Goal: Information Seeking & Learning: Learn about a topic

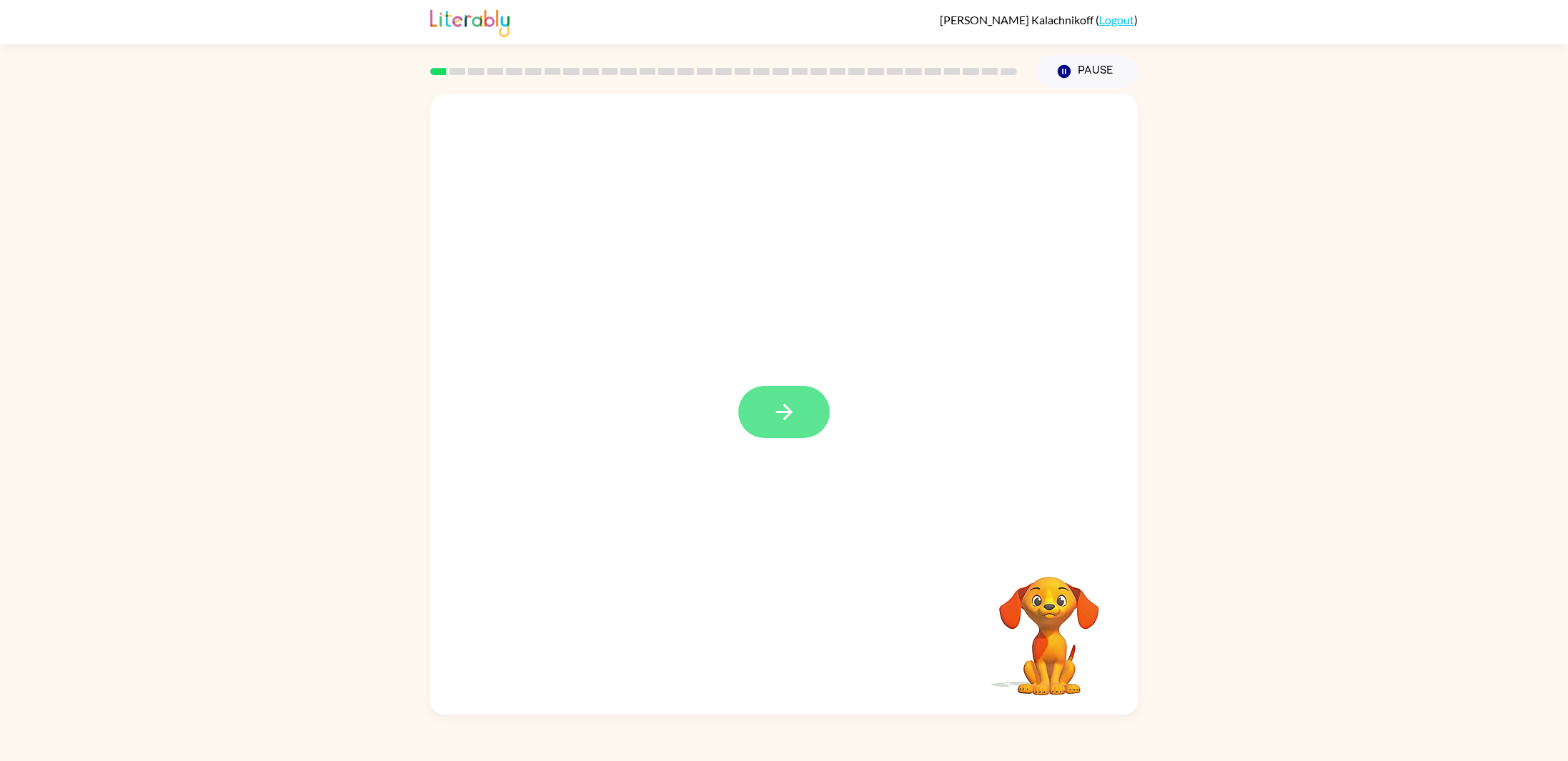
click at [771, 395] on button "button" at bounding box center [783, 412] width 91 height 52
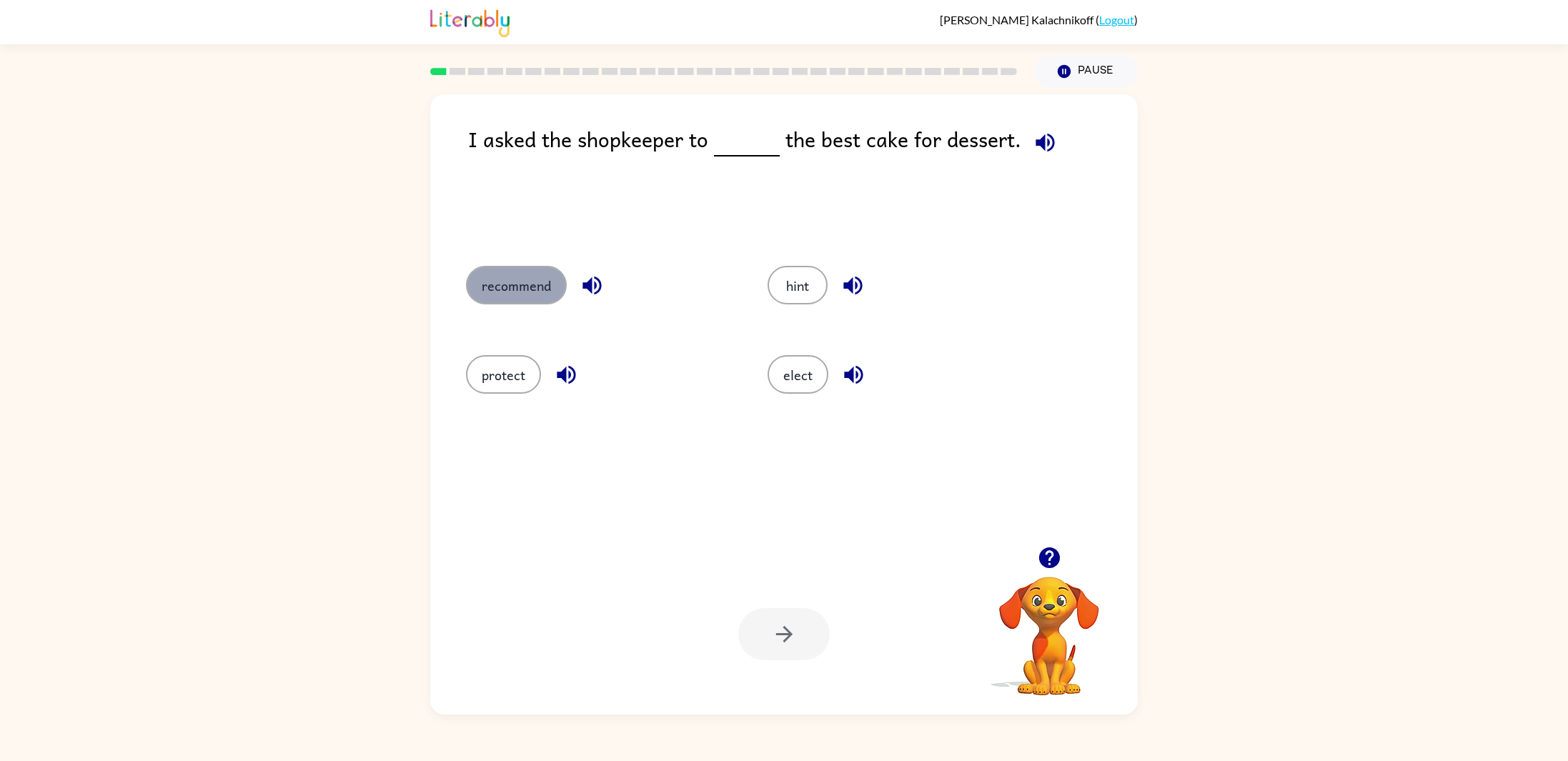
click at [505, 291] on button "recommend" at bounding box center [516, 285] width 101 height 39
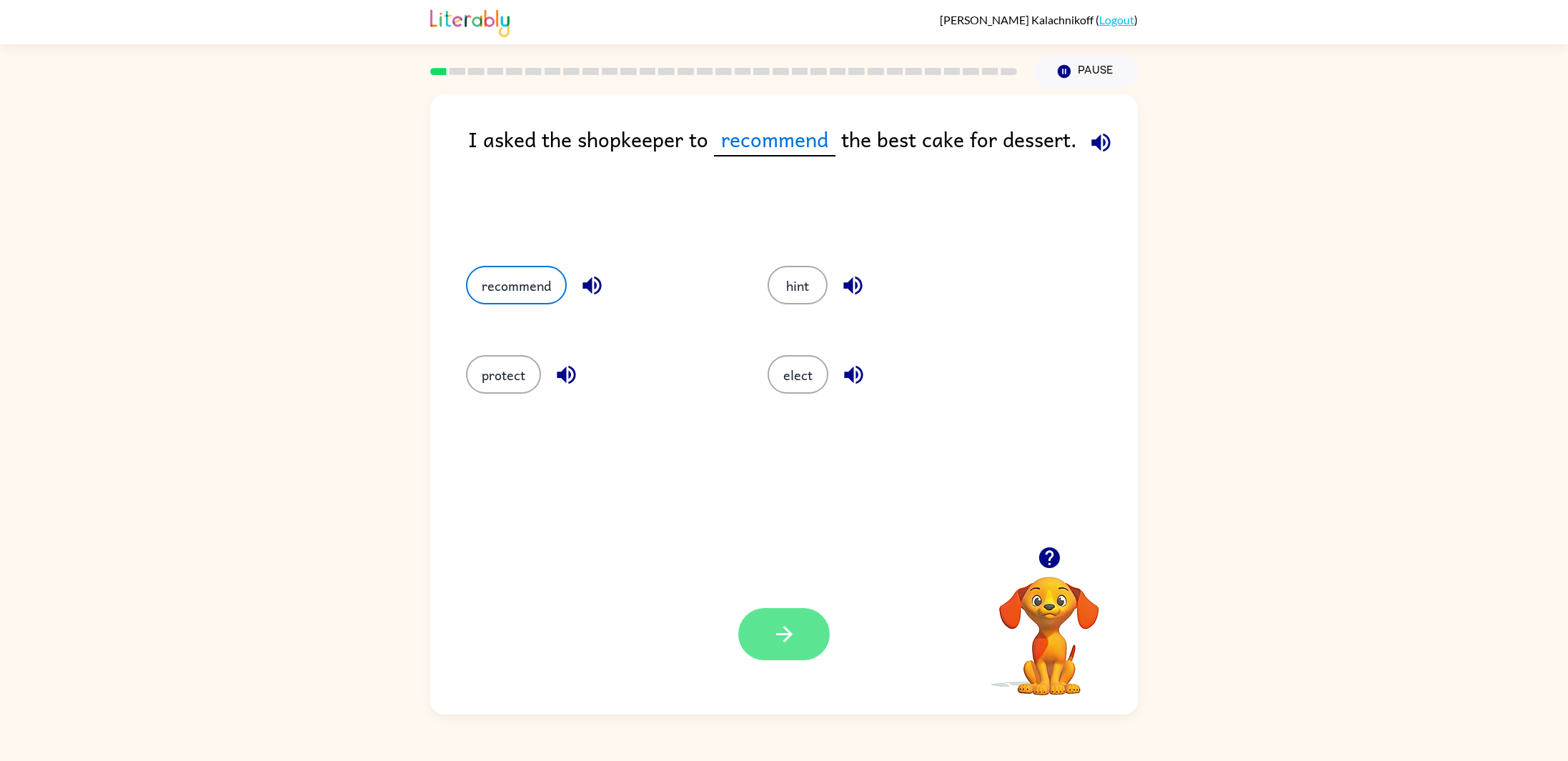
click at [801, 622] on button "button" at bounding box center [783, 635] width 91 height 52
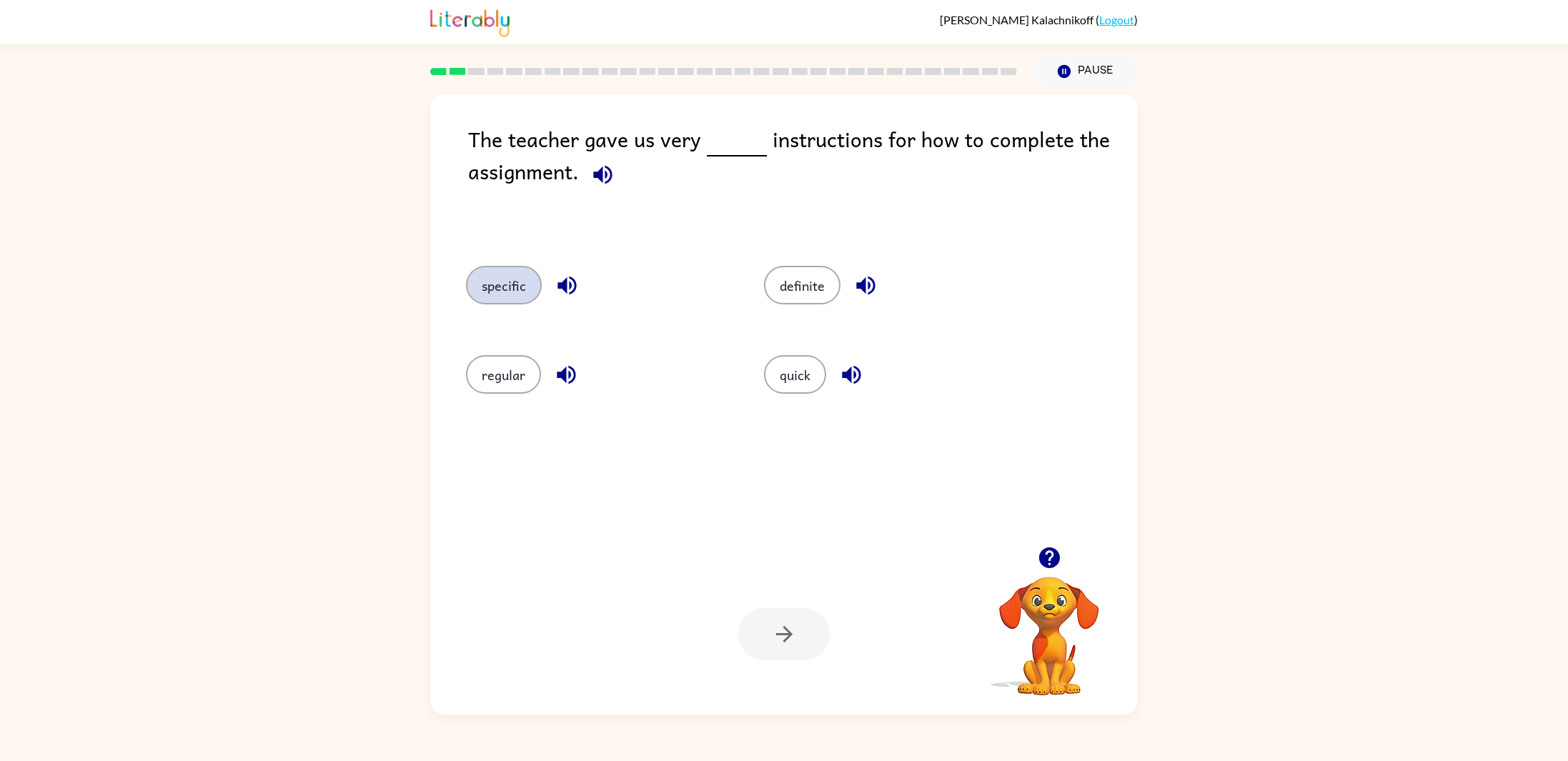
click at [503, 291] on button "specific" at bounding box center [503, 285] width 75 height 39
click at [798, 639] on button "button" at bounding box center [783, 635] width 91 height 52
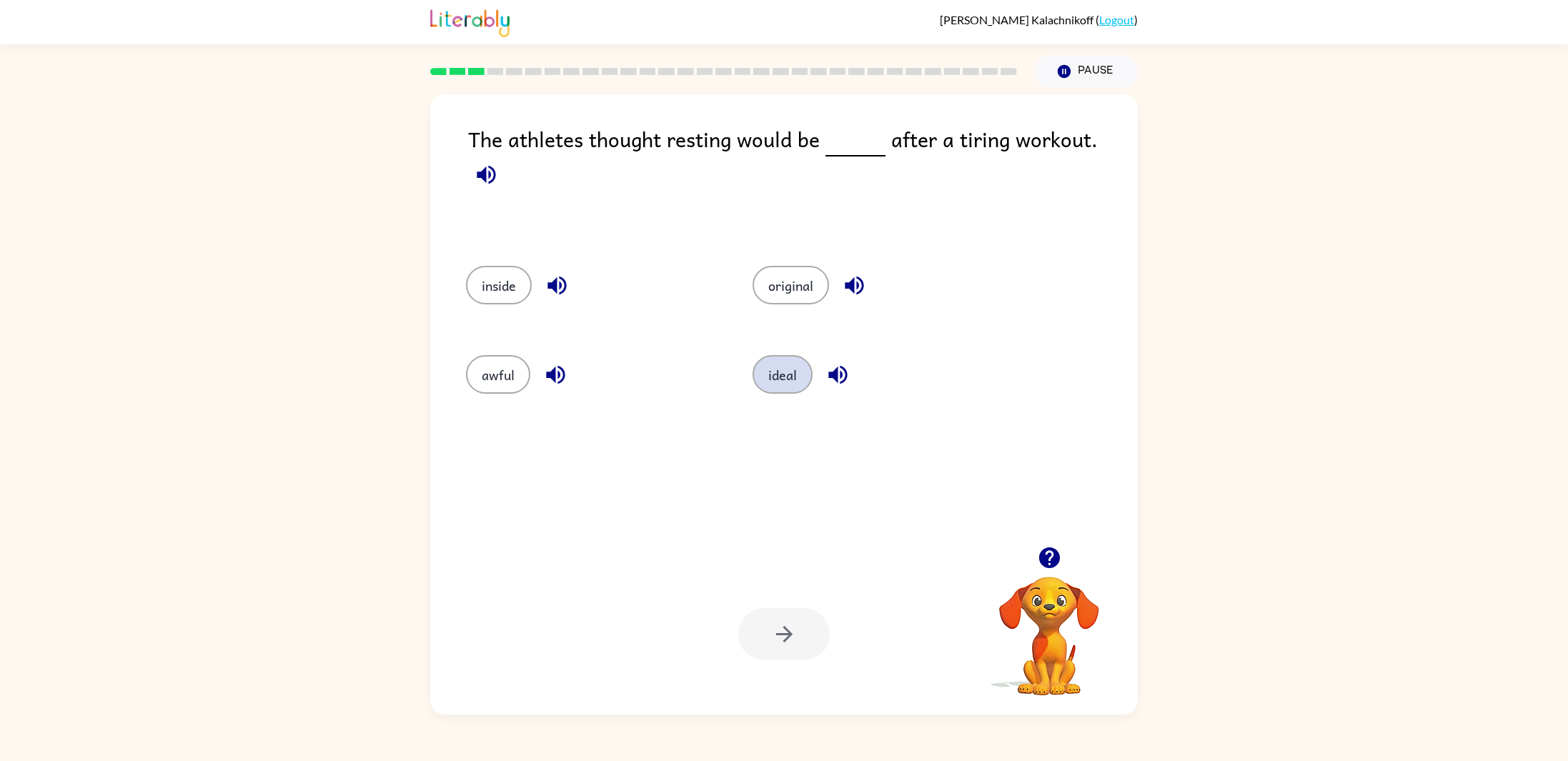
click at [776, 380] on button "ideal" at bounding box center [782, 374] width 60 height 39
click at [786, 640] on icon "button" at bounding box center [783, 634] width 25 height 25
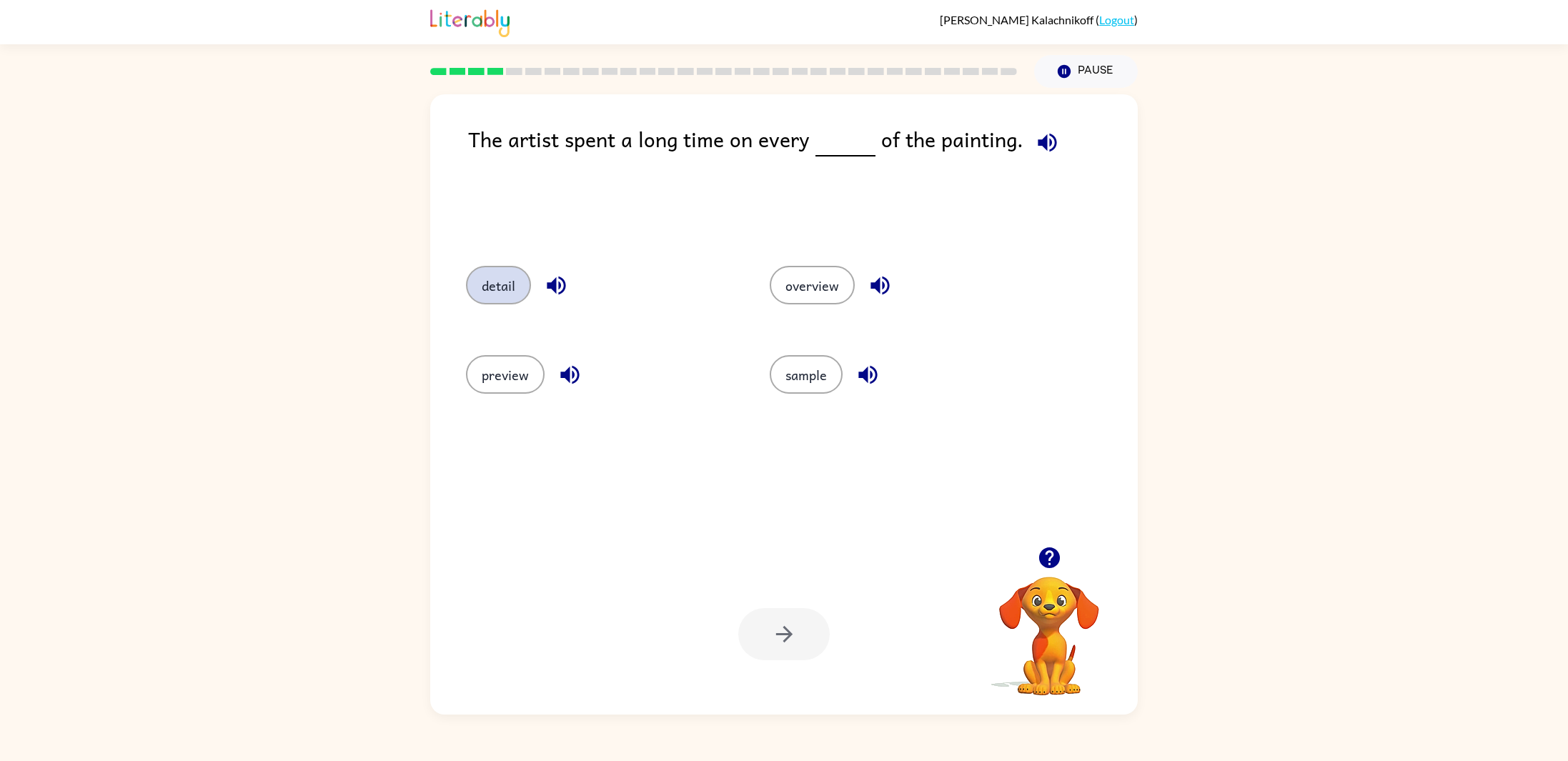
click at [503, 275] on button "detail" at bounding box center [498, 285] width 65 height 39
click at [791, 625] on icon "button" at bounding box center [783, 634] width 25 height 25
click at [531, 288] on button "maintain" at bounding box center [507, 285] width 83 height 39
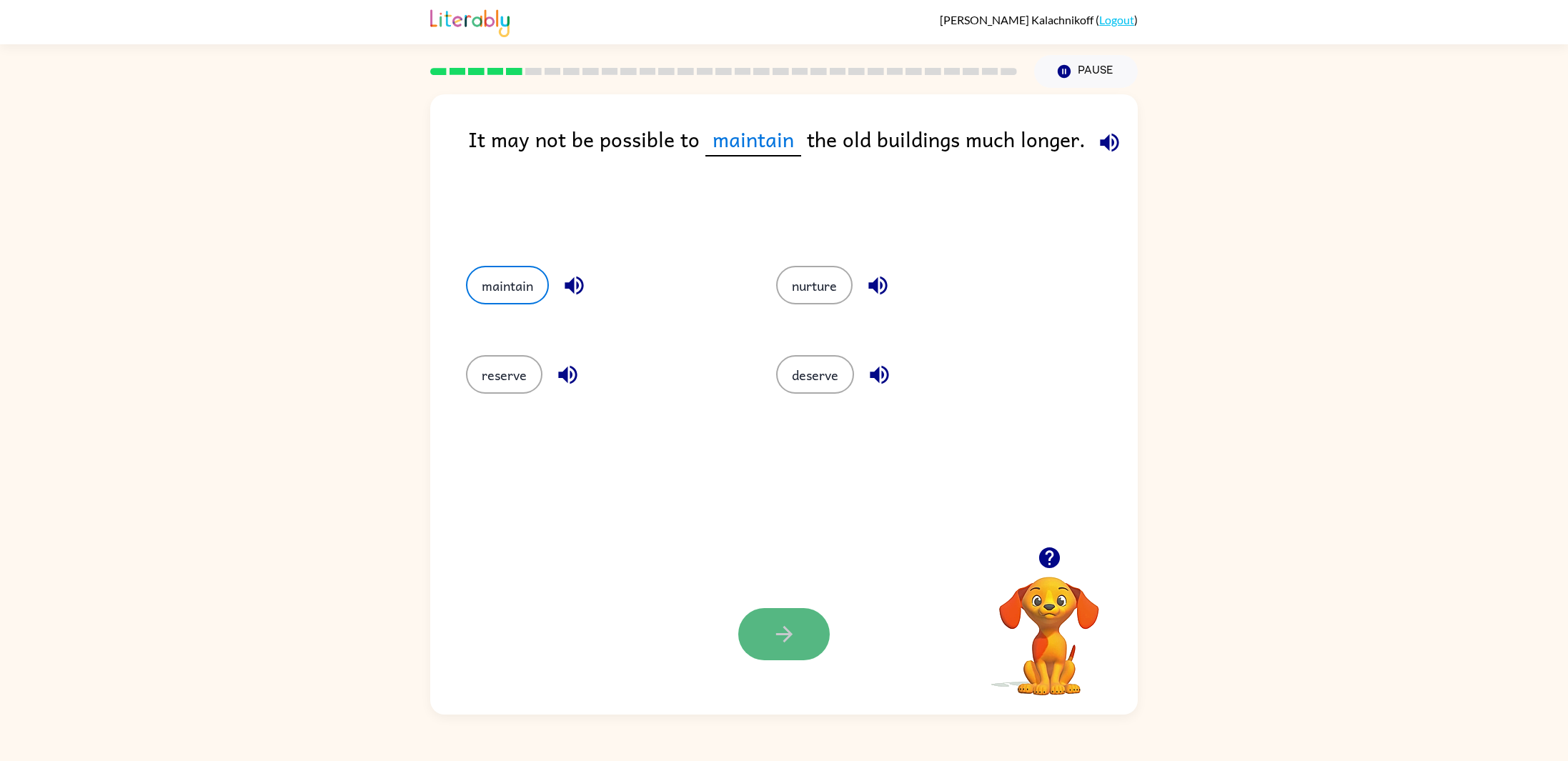
click at [793, 647] on button "button" at bounding box center [783, 635] width 91 height 52
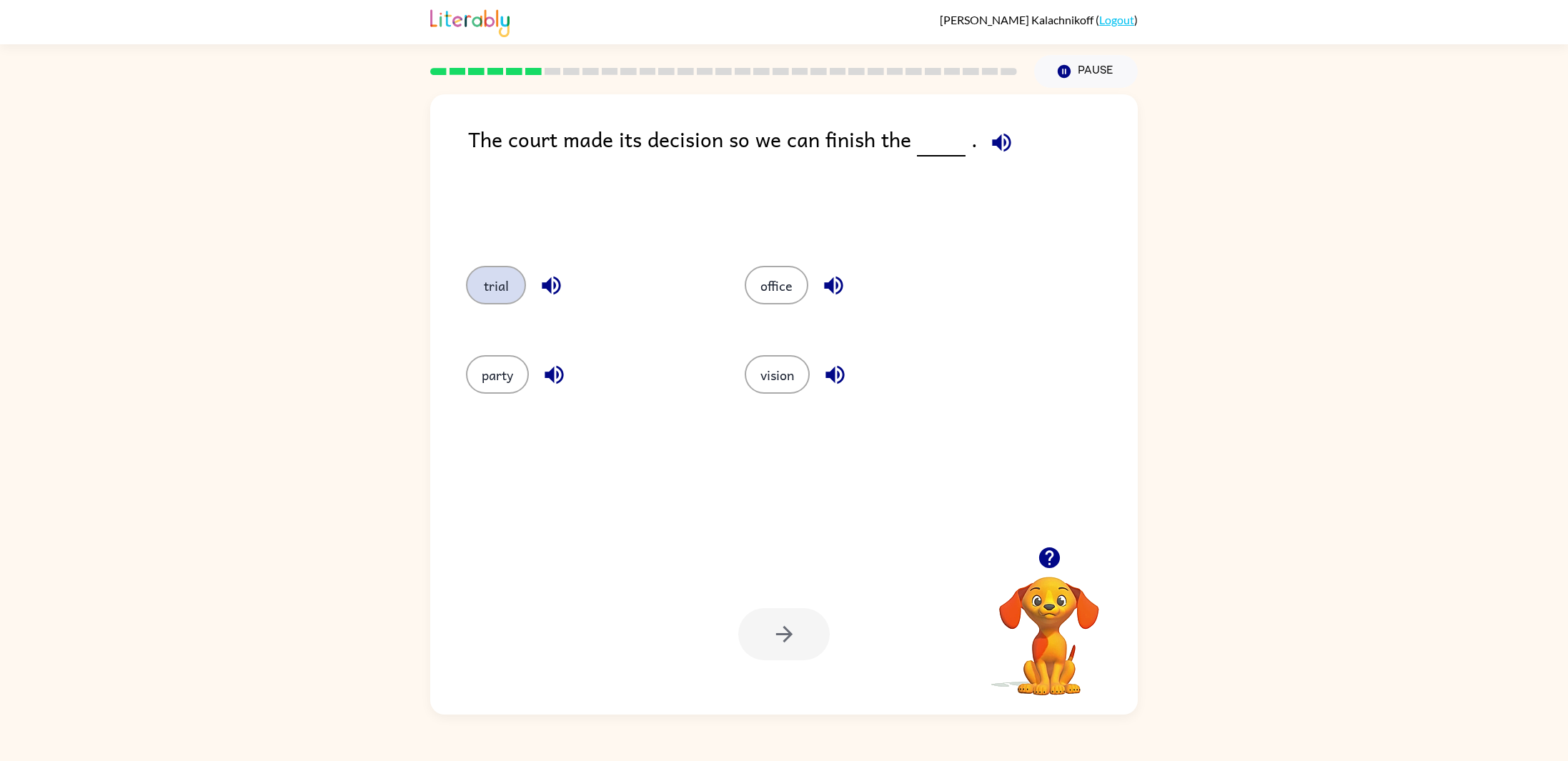
click at [481, 282] on button "trial" at bounding box center [496, 285] width 60 height 39
click at [755, 643] on button "button" at bounding box center [783, 635] width 91 height 52
click at [755, 643] on div at bounding box center [783, 635] width 91 height 52
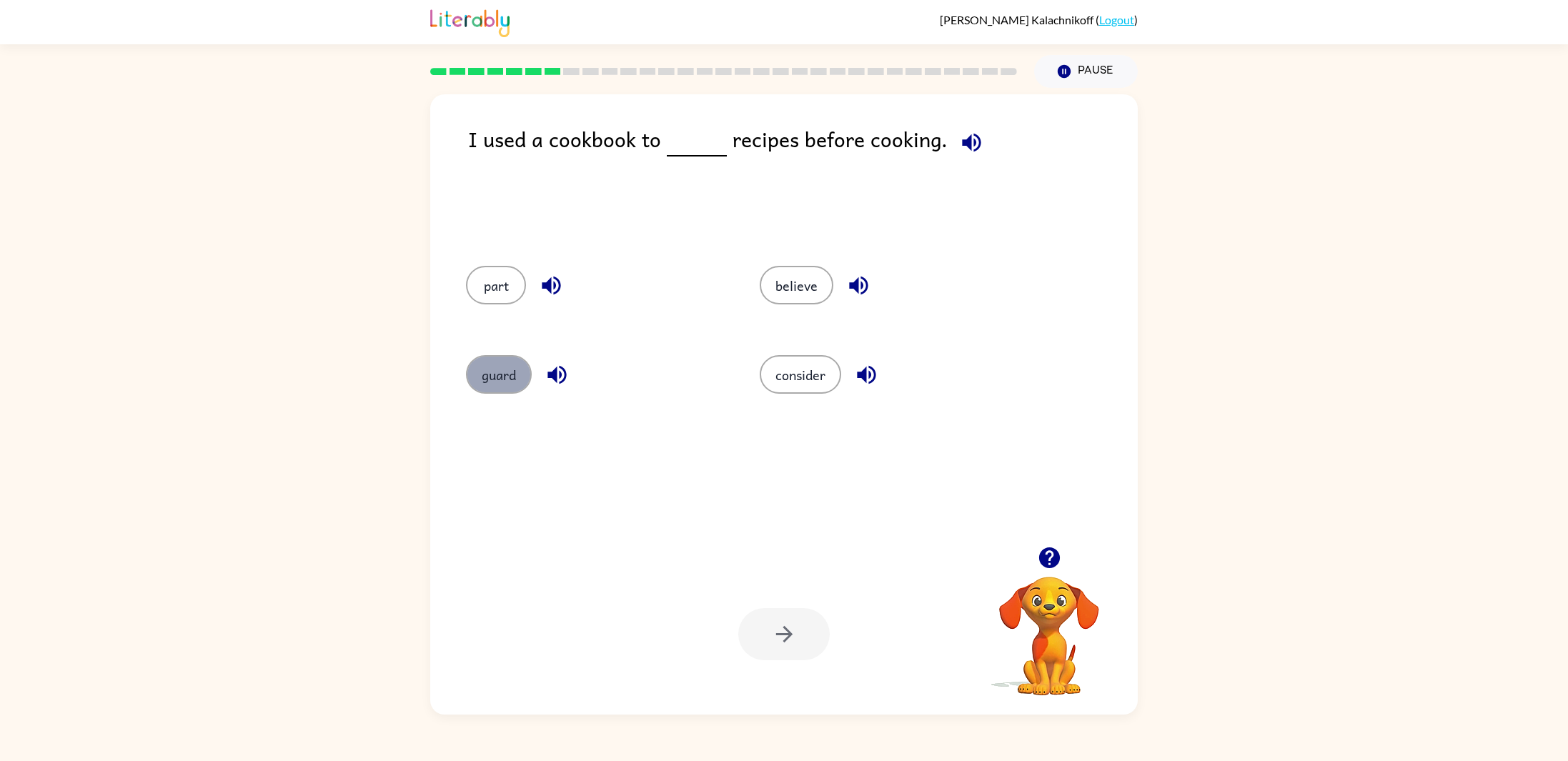
click at [494, 371] on button "guard" at bounding box center [498, 374] width 66 height 39
click at [778, 620] on button "button" at bounding box center [783, 635] width 91 height 52
click at [792, 632] on div at bounding box center [783, 635] width 91 height 52
click at [794, 636] on div at bounding box center [783, 635] width 91 height 52
click at [479, 349] on div "guard" at bounding box center [585, 373] width 294 height 89
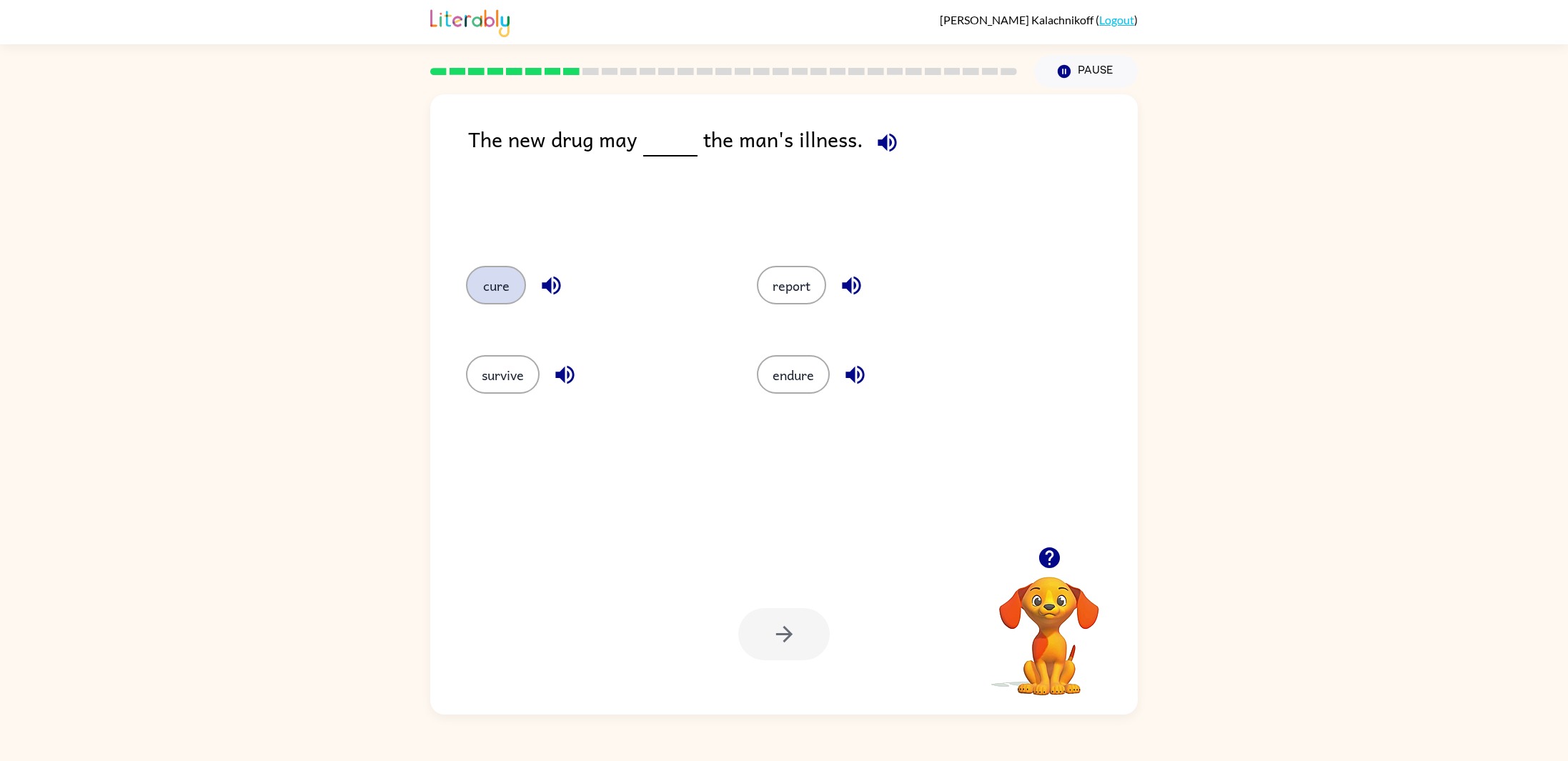
click at [509, 276] on button "cure" at bounding box center [496, 285] width 60 height 39
click at [790, 617] on button "button" at bounding box center [783, 635] width 91 height 52
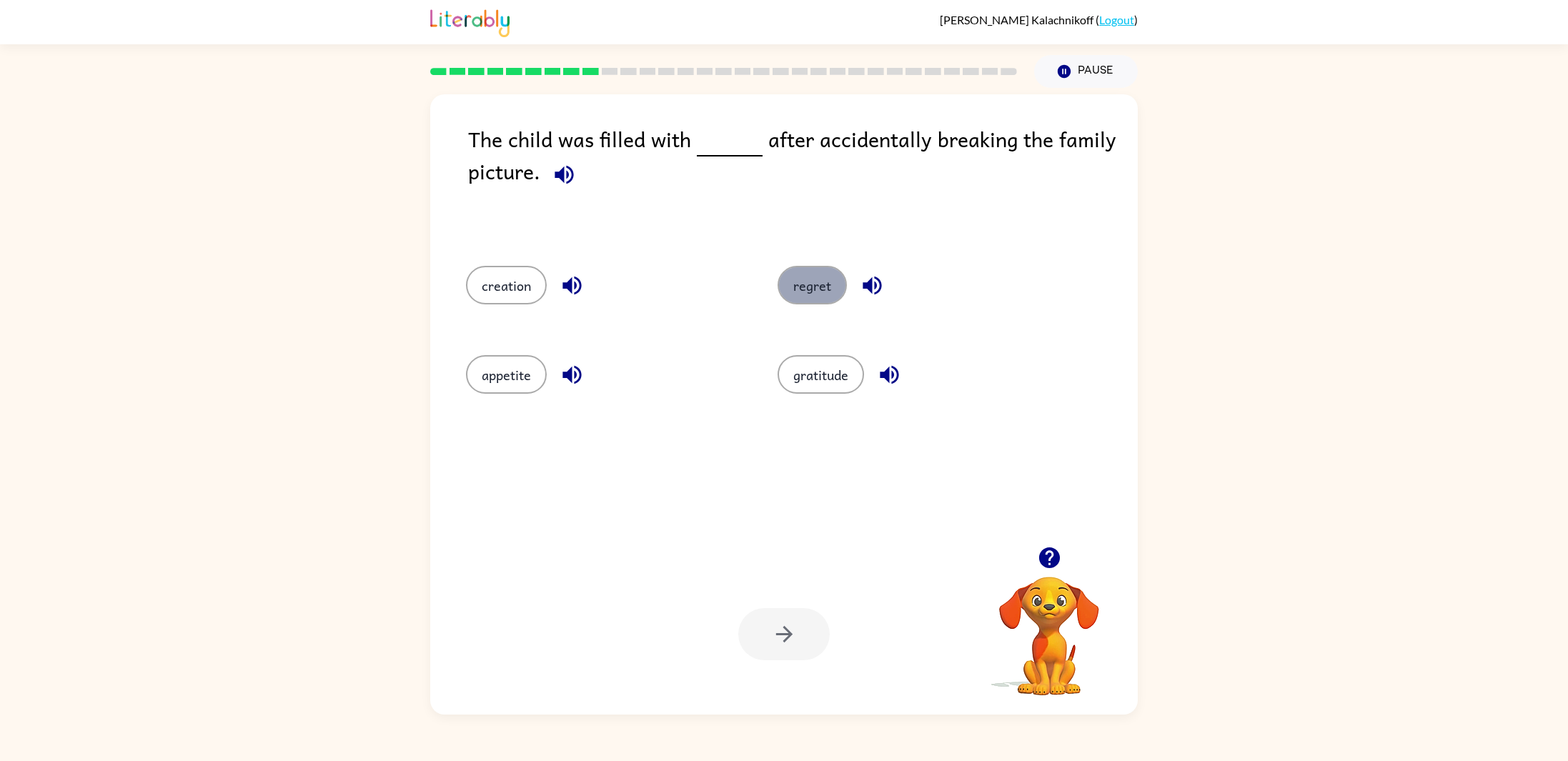
click at [828, 288] on button "regret" at bounding box center [812, 285] width 69 height 39
click at [799, 631] on button "button" at bounding box center [783, 635] width 91 height 52
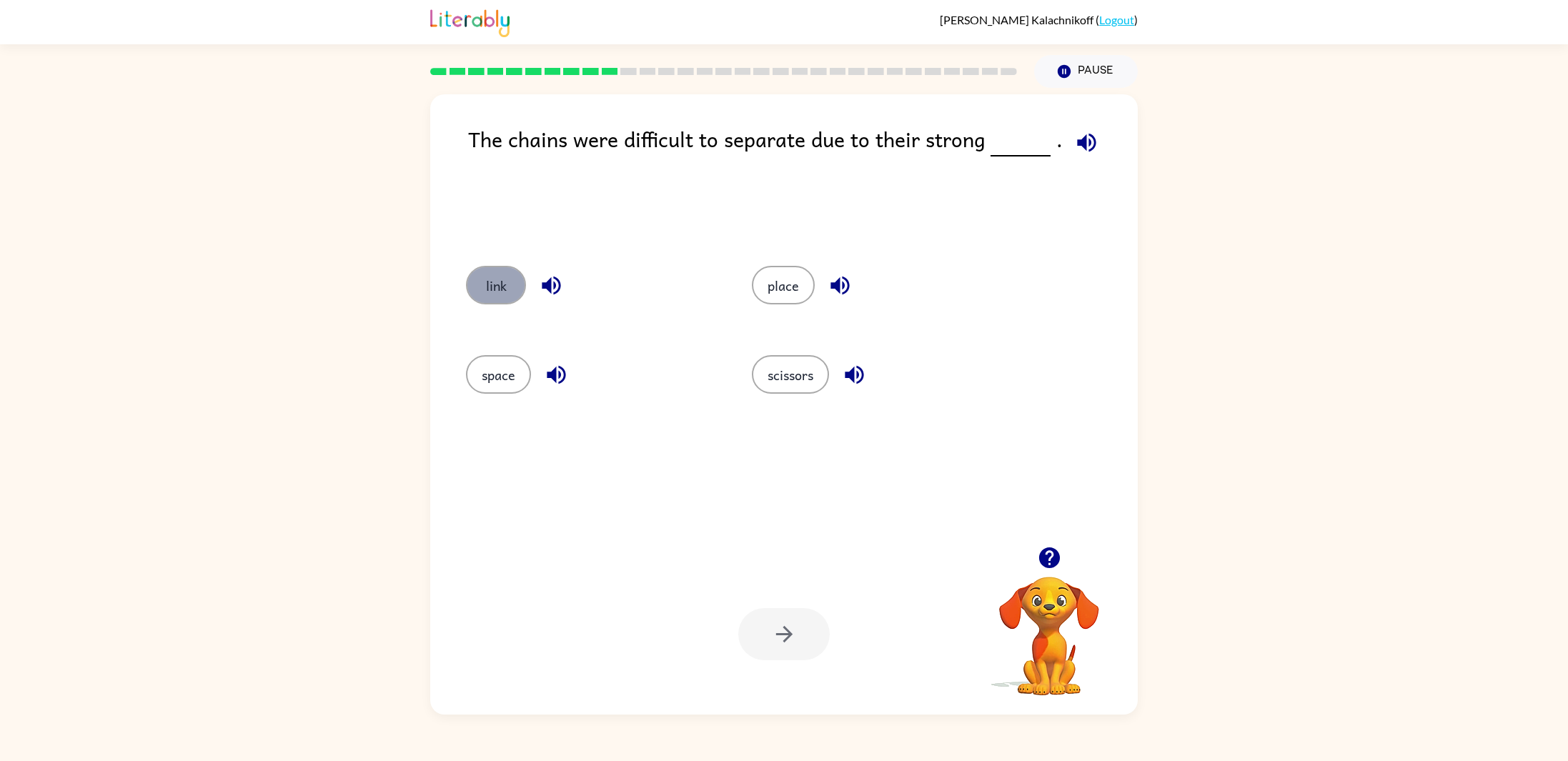
click at [504, 288] on button "link" at bounding box center [496, 285] width 60 height 39
click at [805, 629] on button "button" at bounding box center [783, 635] width 91 height 52
click at [498, 303] on button "remain" at bounding box center [502, 285] width 73 height 39
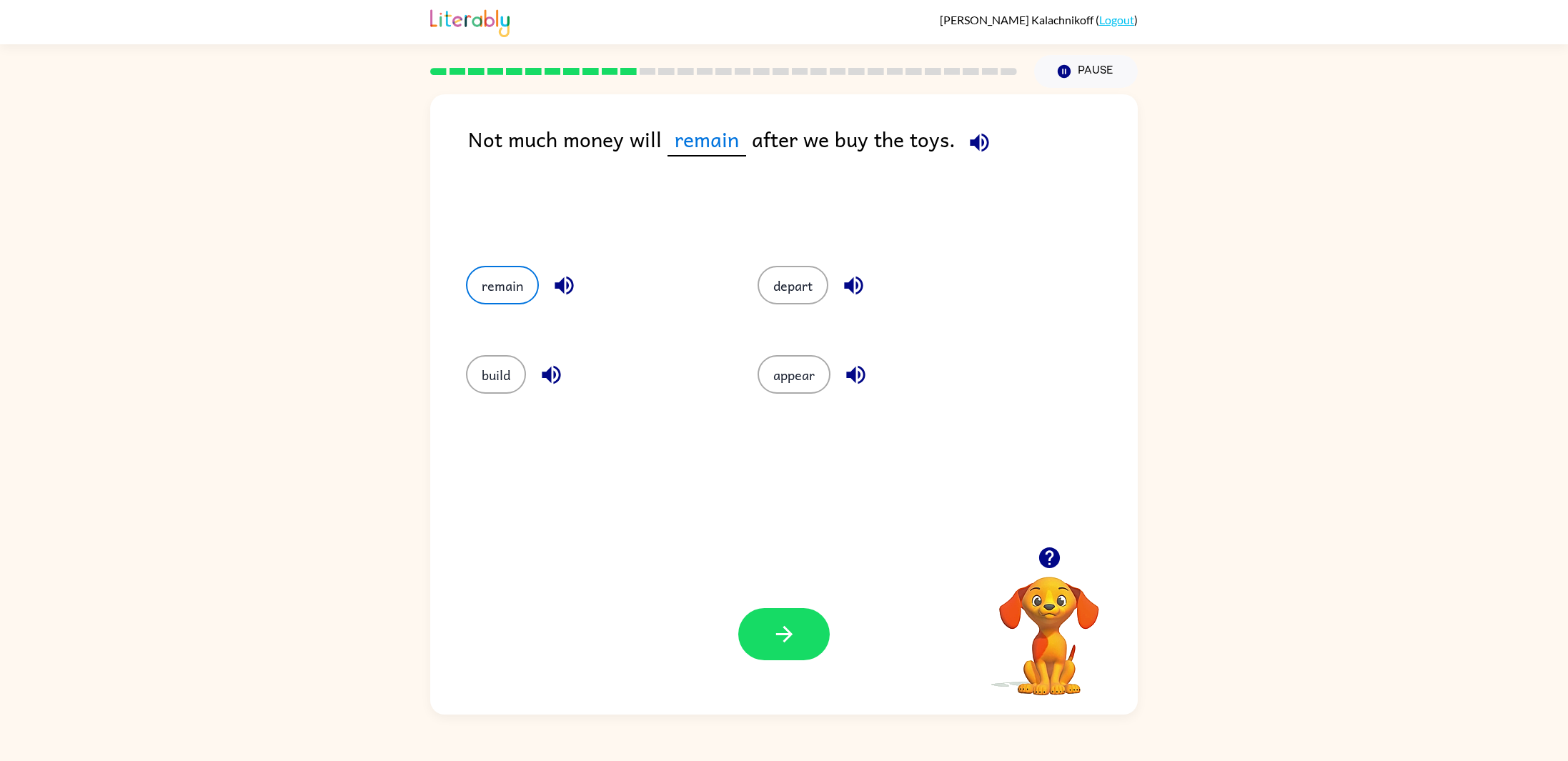
click at [780, 604] on div "Your browser must support playing .mp4 files to use Literably. Please try using…" at bounding box center [784, 634] width 708 height 160
click at [790, 626] on icon "button" at bounding box center [783, 634] width 25 height 25
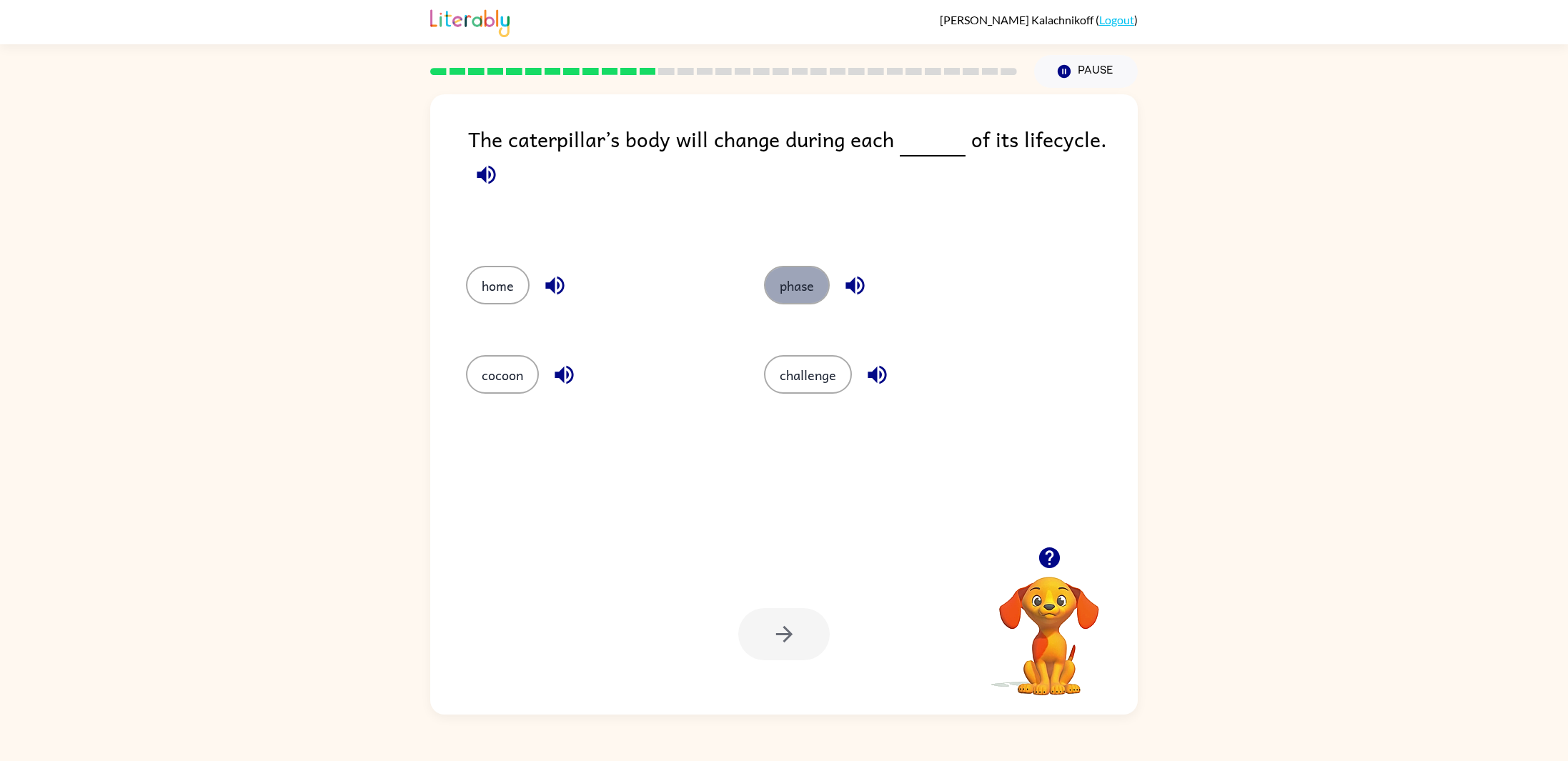
click at [790, 302] on button "phase" at bounding box center [797, 285] width 66 height 39
click at [756, 632] on button "button" at bounding box center [783, 635] width 91 height 52
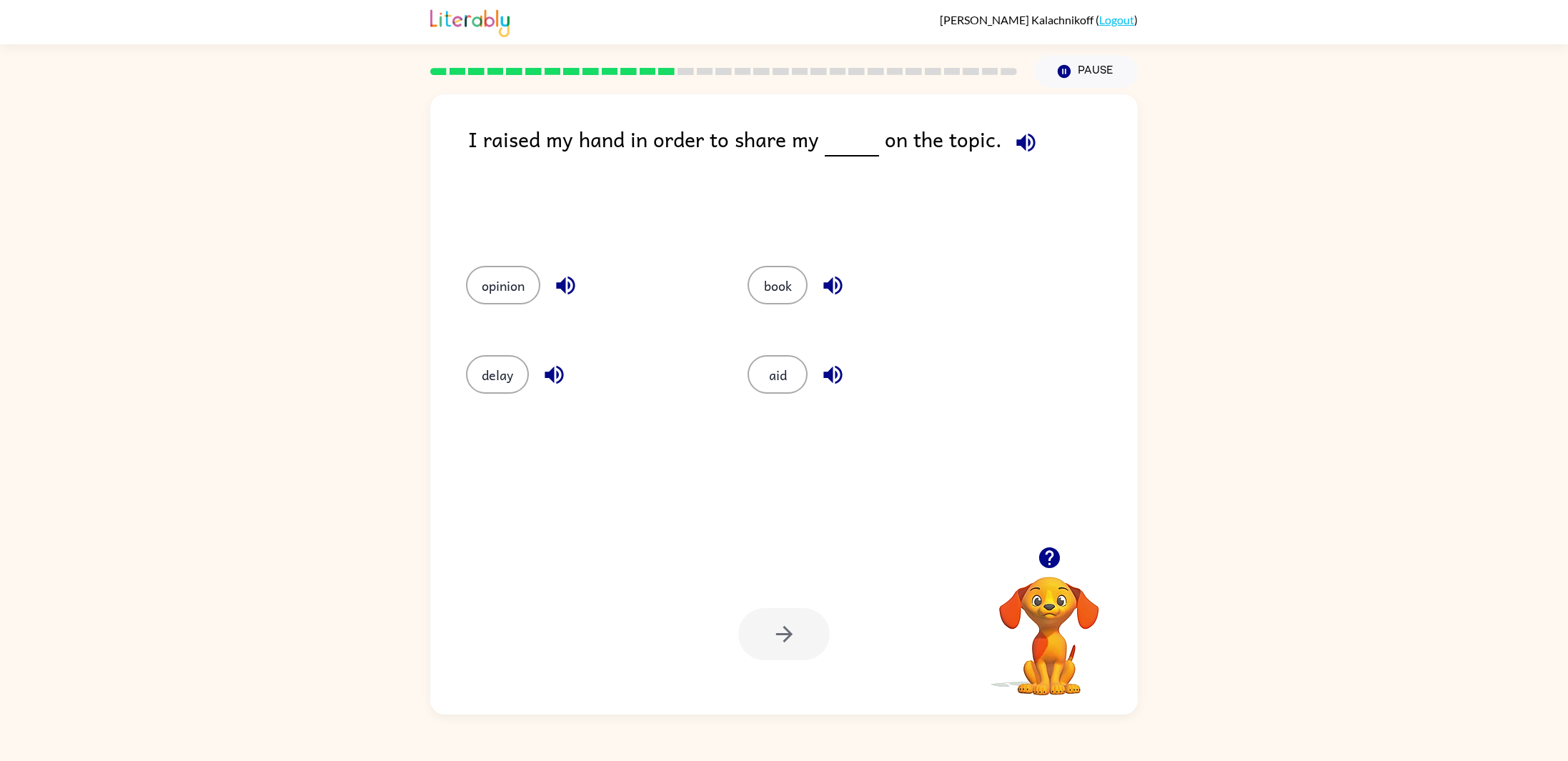
click at [516, 255] on div "opinion" at bounding box center [579, 283] width 281 height 89
click at [480, 292] on button "opinion" at bounding box center [503, 285] width 75 height 39
click at [804, 643] on button "button" at bounding box center [783, 635] width 91 height 52
click at [800, 361] on button "discover" at bounding box center [805, 374] width 81 height 39
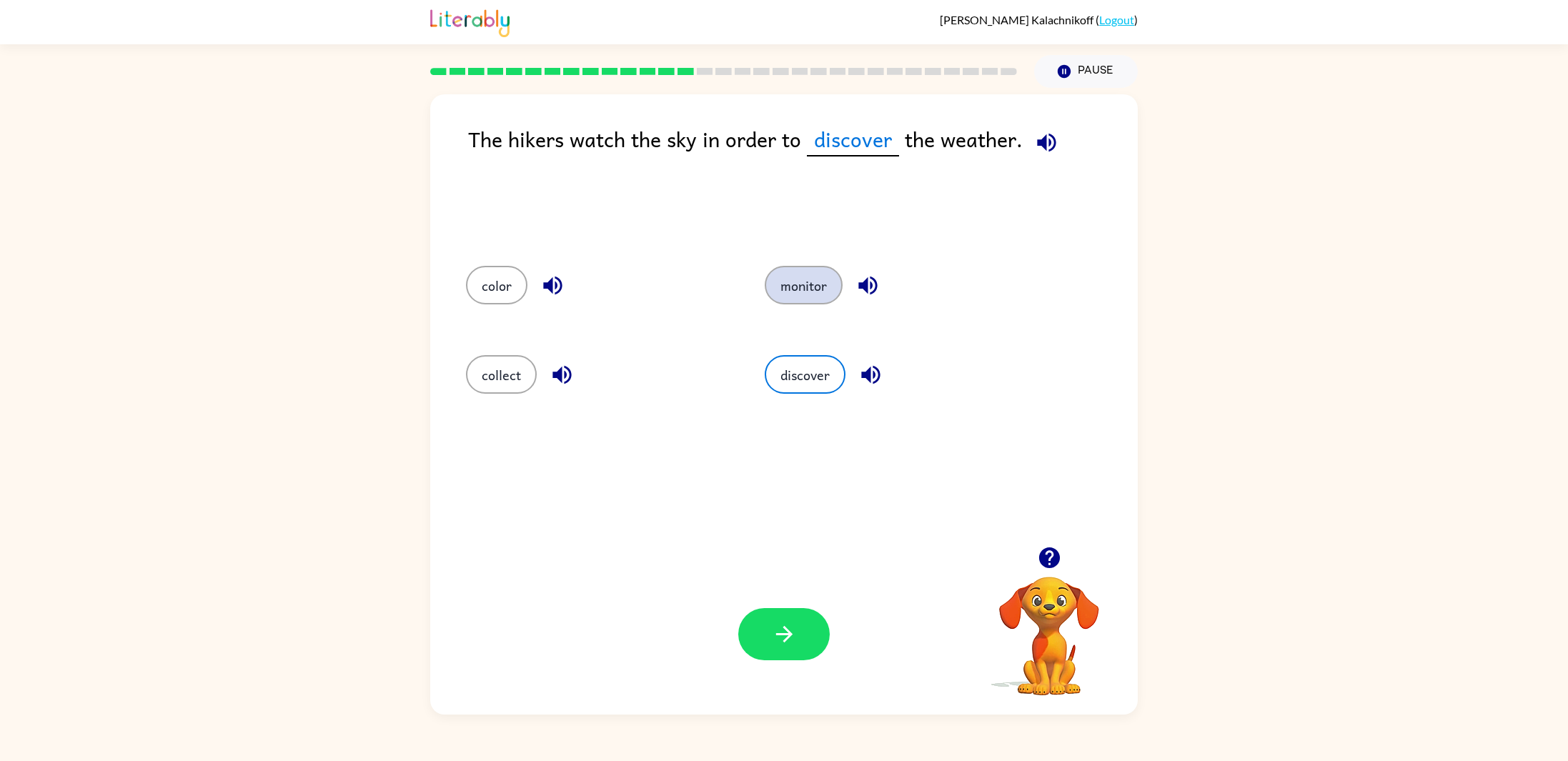
click at [797, 295] on button "monitor" at bounding box center [803, 285] width 78 height 39
click at [781, 626] on icon "button" at bounding box center [783, 634] width 25 height 25
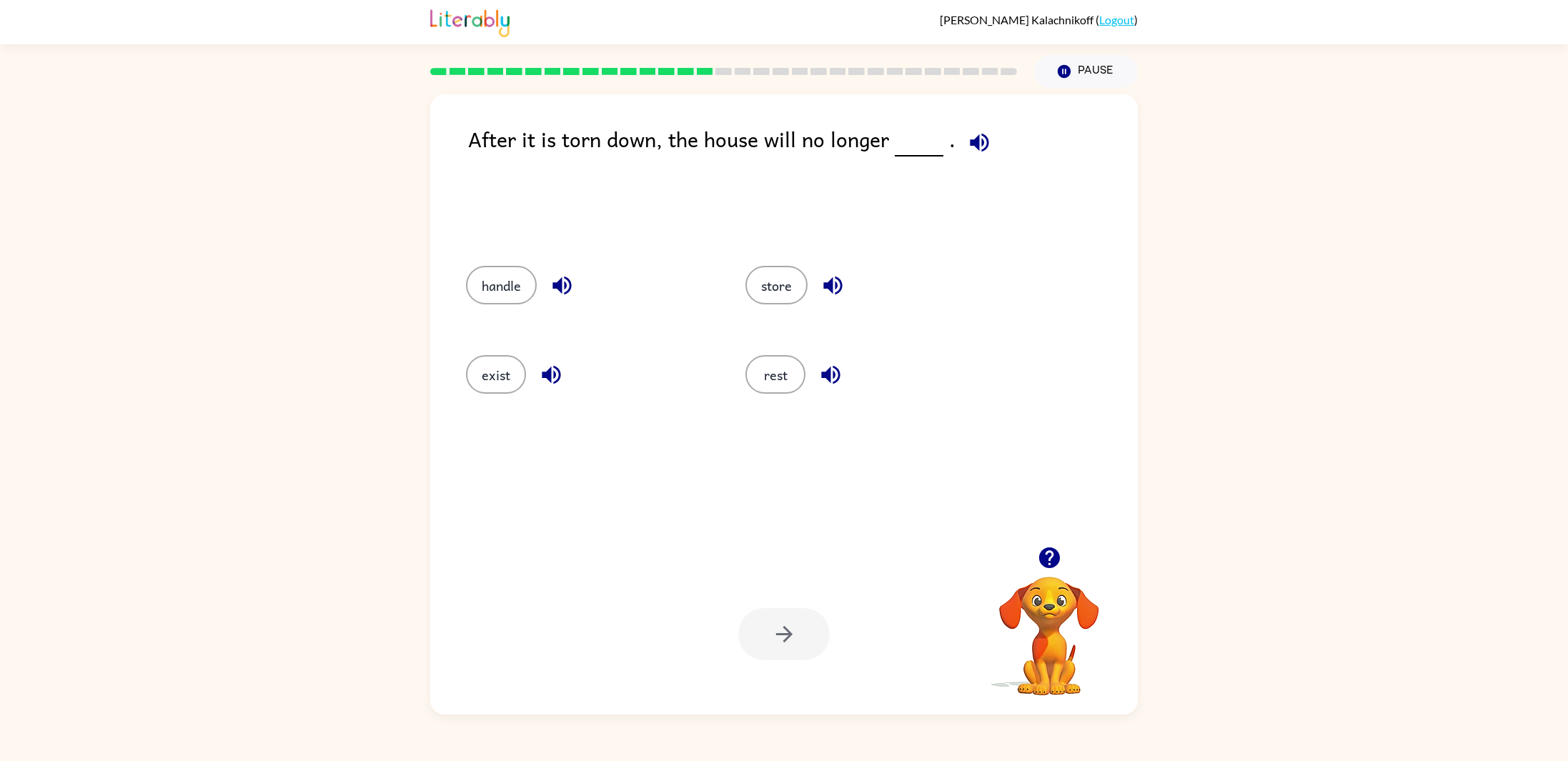
click at [952, 399] on div "rest" at bounding box center [858, 373] width 280 height 89
click at [782, 622] on div at bounding box center [783, 635] width 91 height 52
click at [484, 367] on button "exist" at bounding box center [496, 374] width 60 height 39
click at [807, 640] on button "button" at bounding box center [783, 635] width 91 height 52
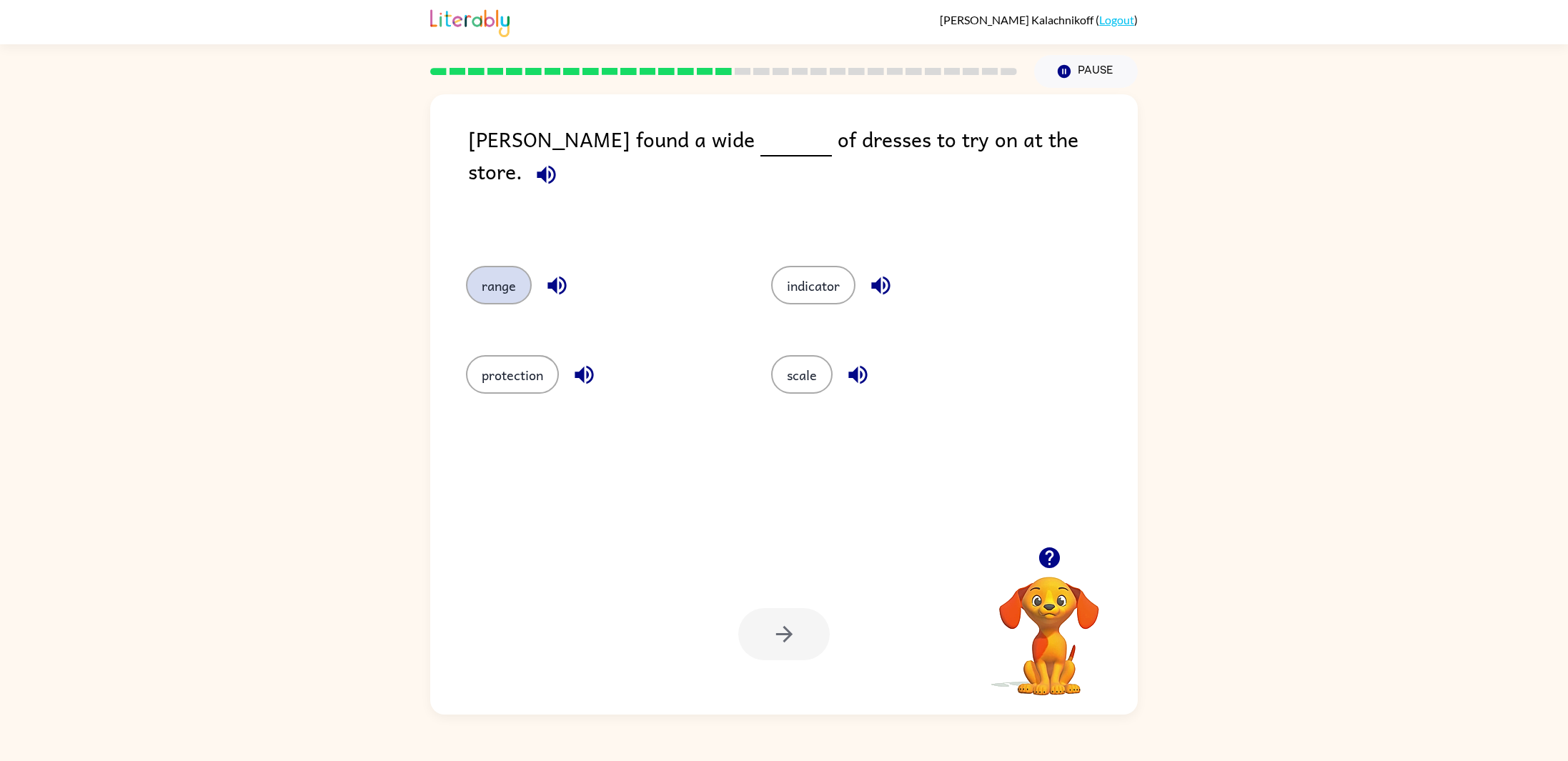
click at [505, 277] on button "range" at bounding box center [498, 285] width 66 height 39
click at [761, 636] on button "button" at bounding box center [783, 635] width 91 height 52
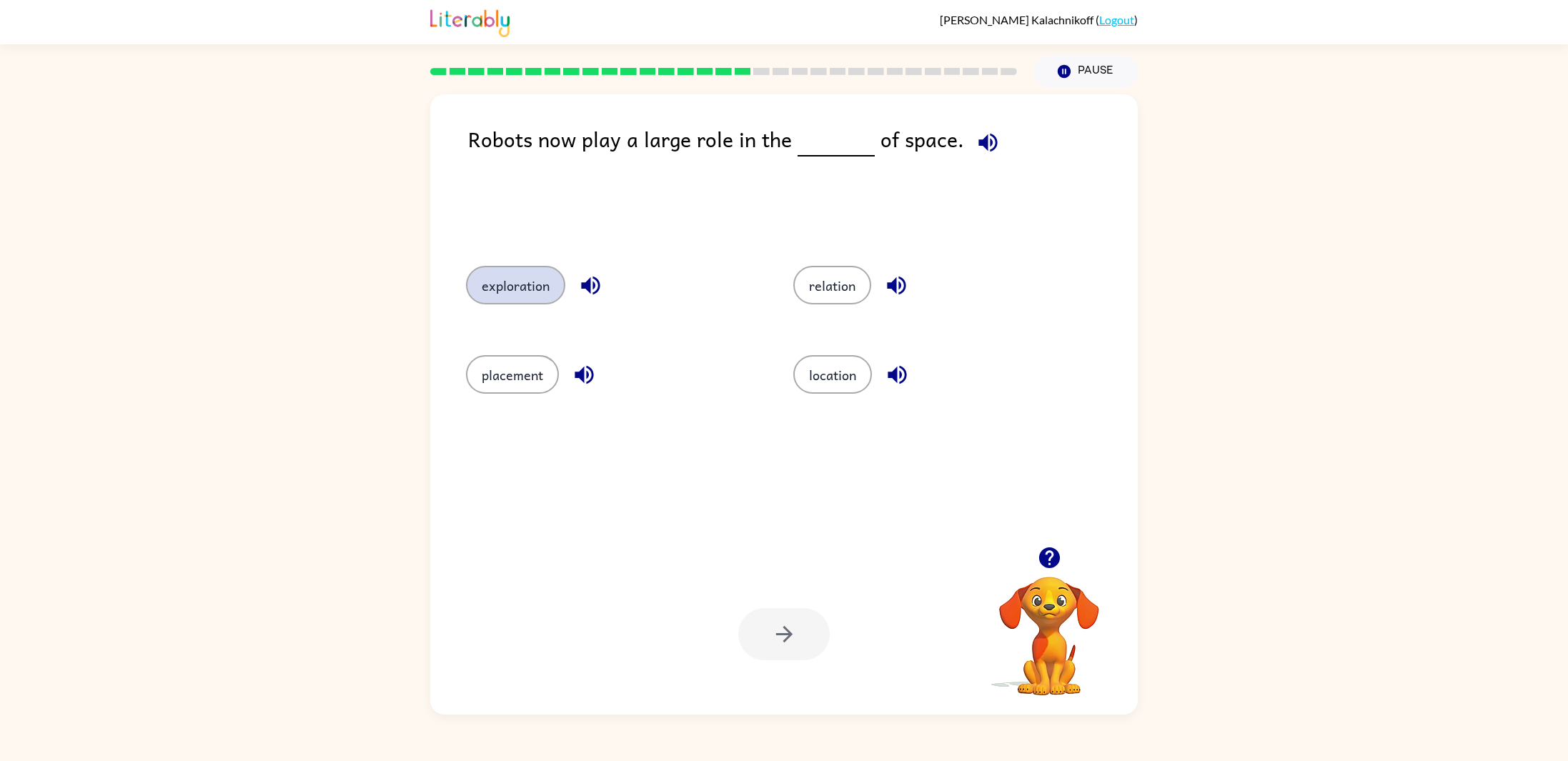
click at [521, 289] on button "exploration" at bounding box center [515, 285] width 99 height 39
click at [792, 647] on button "button" at bounding box center [783, 635] width 91 height 52
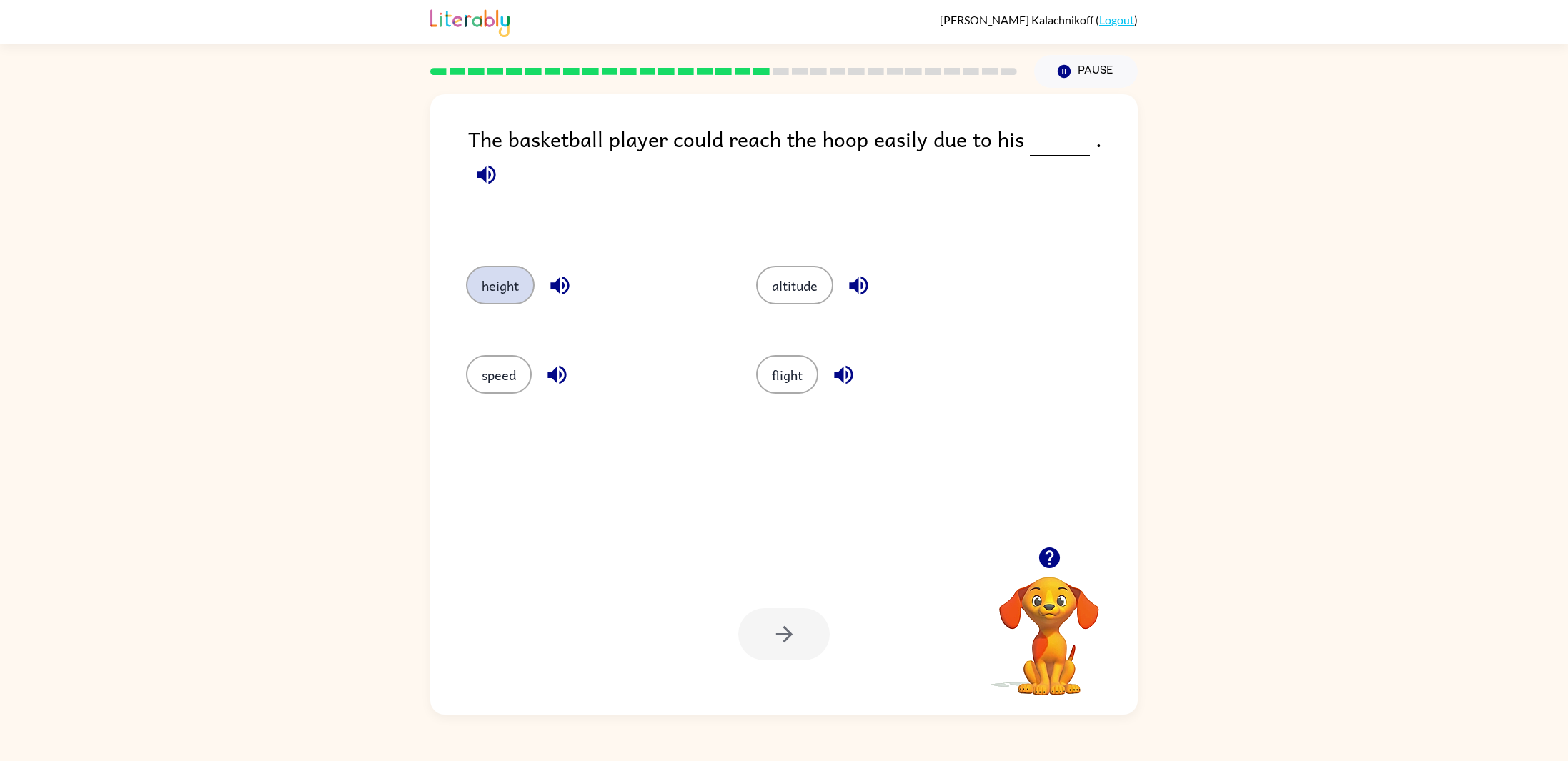
click at [494, 276] on button "height" at bounding box center [500, 285] width 68 height 39
click at [790, 624] on icon "button" at bounding box center [783, 634] width 25 height 25
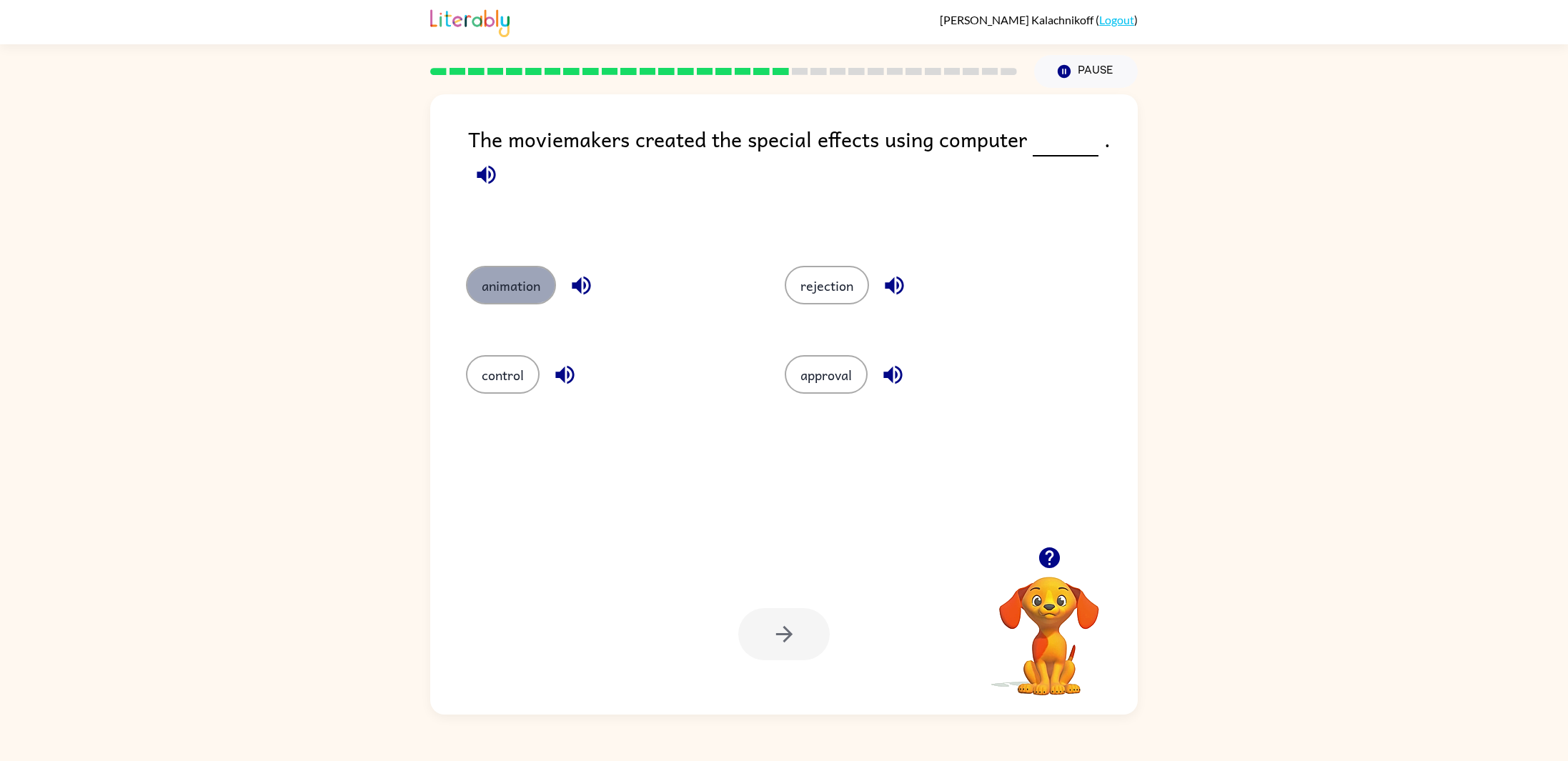
click at [504, 282] on button "animation" at bounding box center [510, 285] width 90 height 39
click at [778, 654] on button "button" at bounding box center [783, 635] width 91 height 52
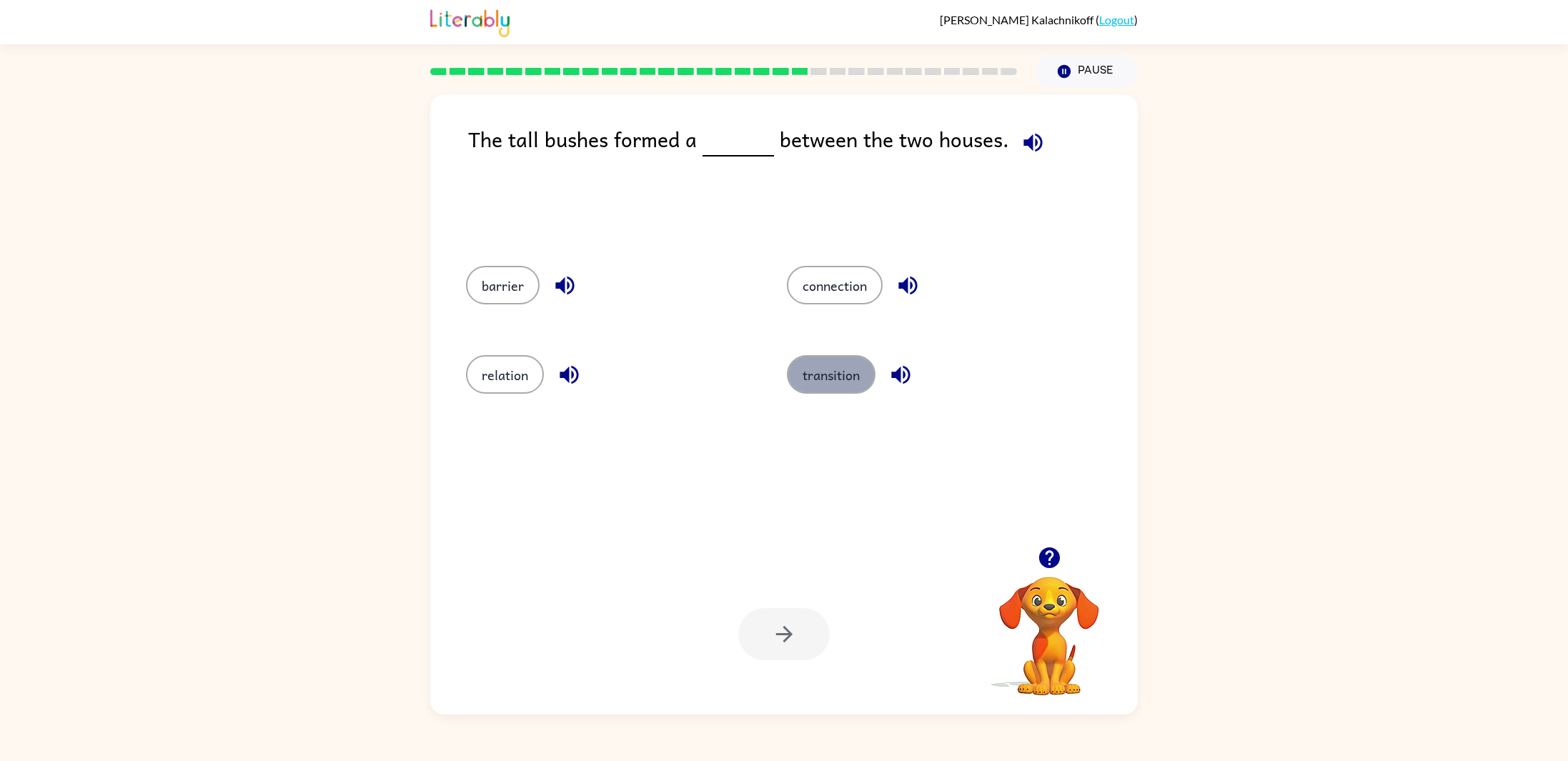
click at [843, 361] on button "transition" at bounding box center [831, 374] width 89 height 39
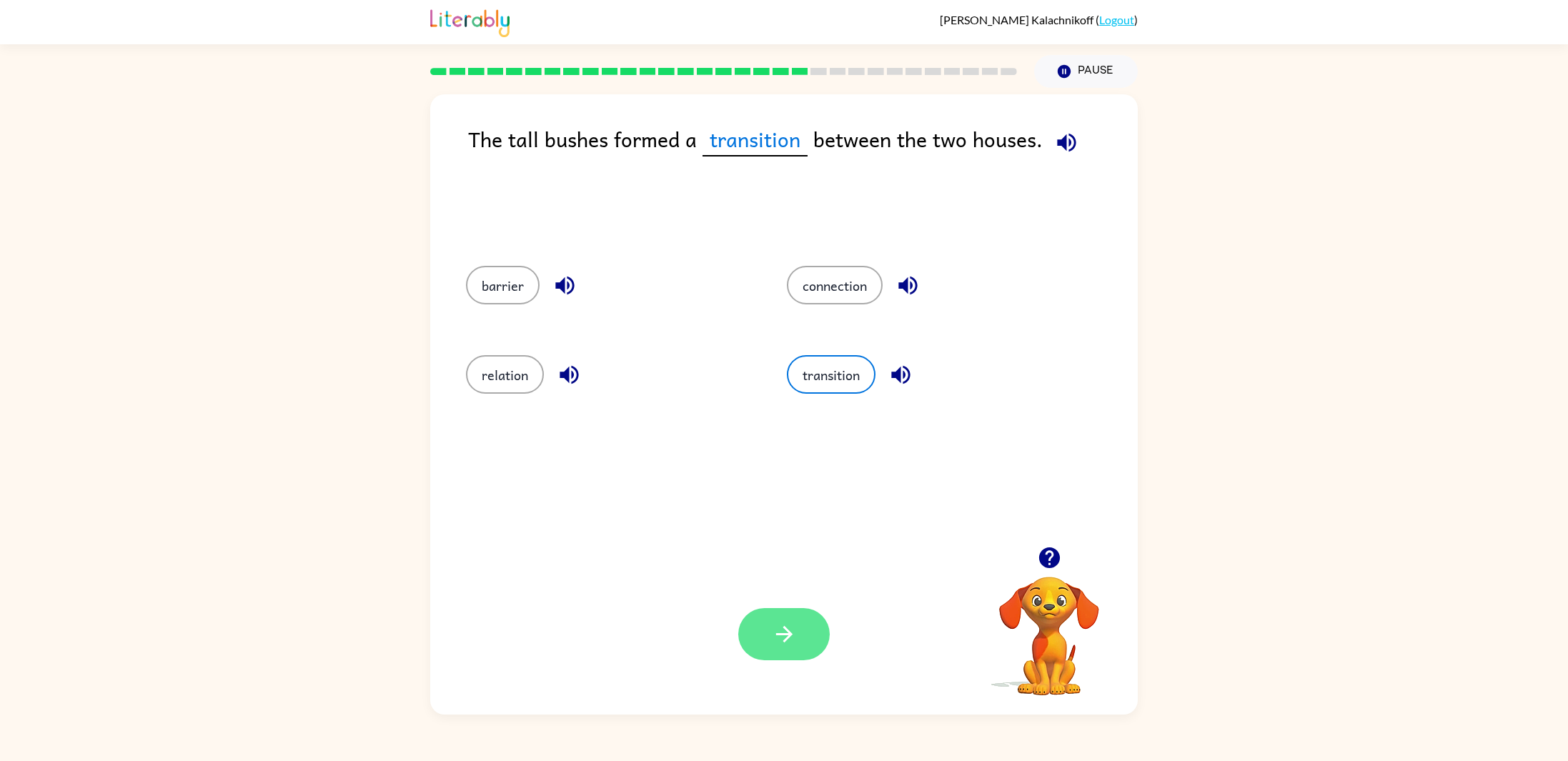
click at [767, 651] on button "button" at bounding box center [783, 635] width 91 height 52
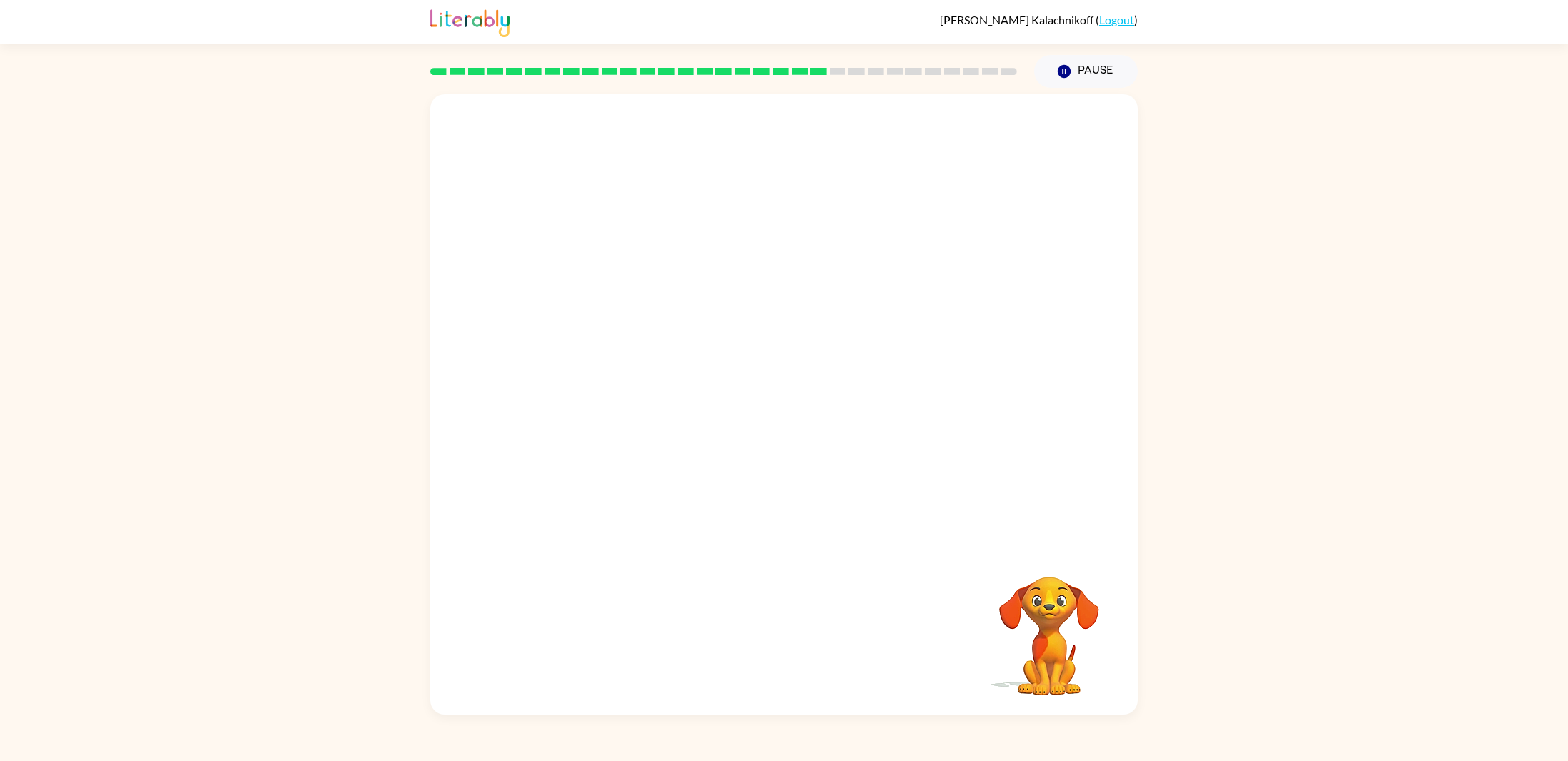
click at [866, 444] on div at bounding box center [784, 320] width 708 height 452
click at [550, 480] on video "Your browser must support playing .mp4 files to use Literably. Please try using…" at bounding box center [784, 320] width 708 height 452
click at [767, 407] on button "button" at bounding box center [783, 412] width 91 height 52
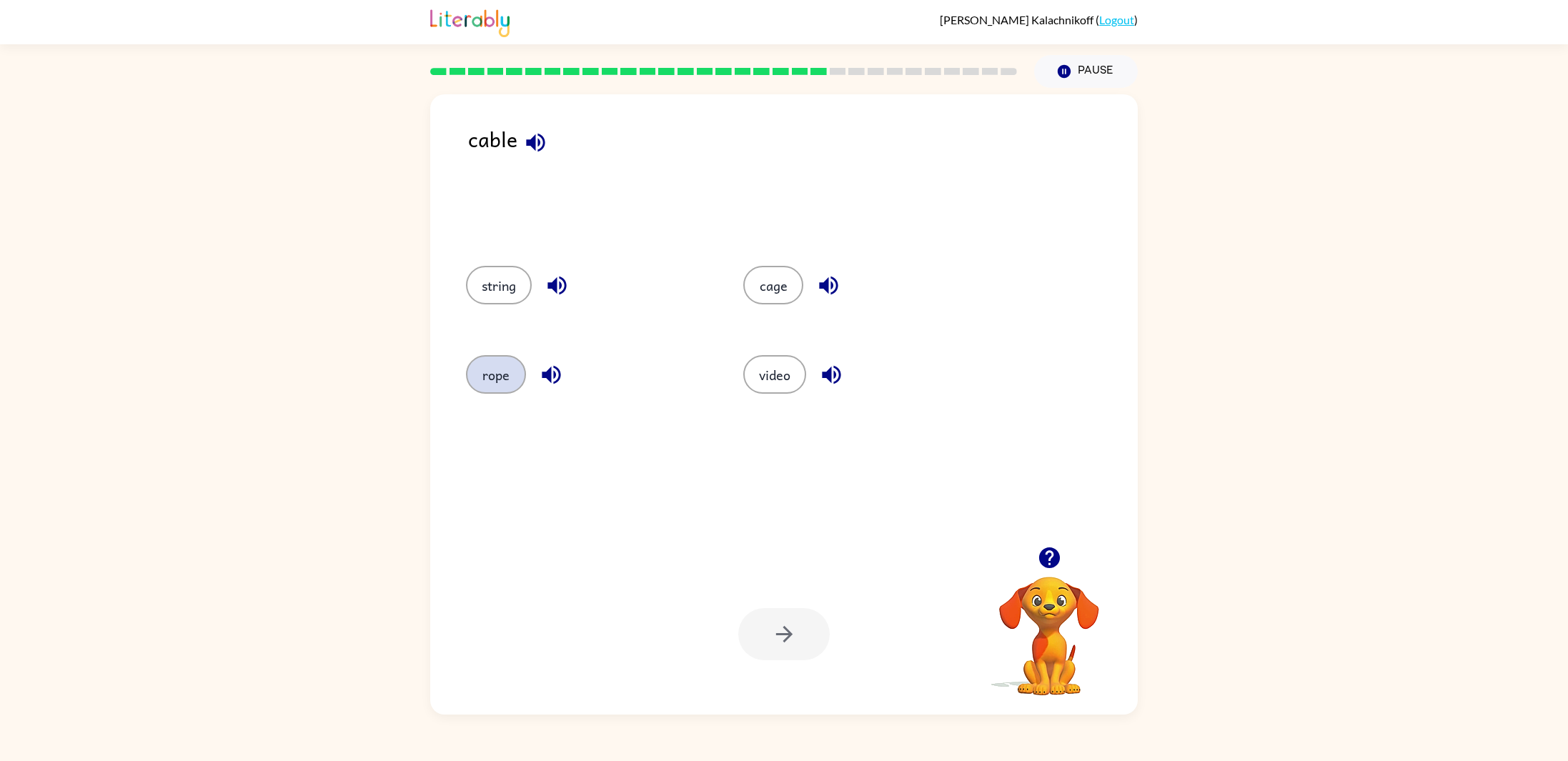
click at [511, 363] on button "rope" at bounding box center [496, 374] width 60 height 39
click at [754, 643] on button "button" at bounding box center [783, 635] width 91 height 52
click at [516, 383] on button "speech" at bounding box center [501, 374] width 72 height 39
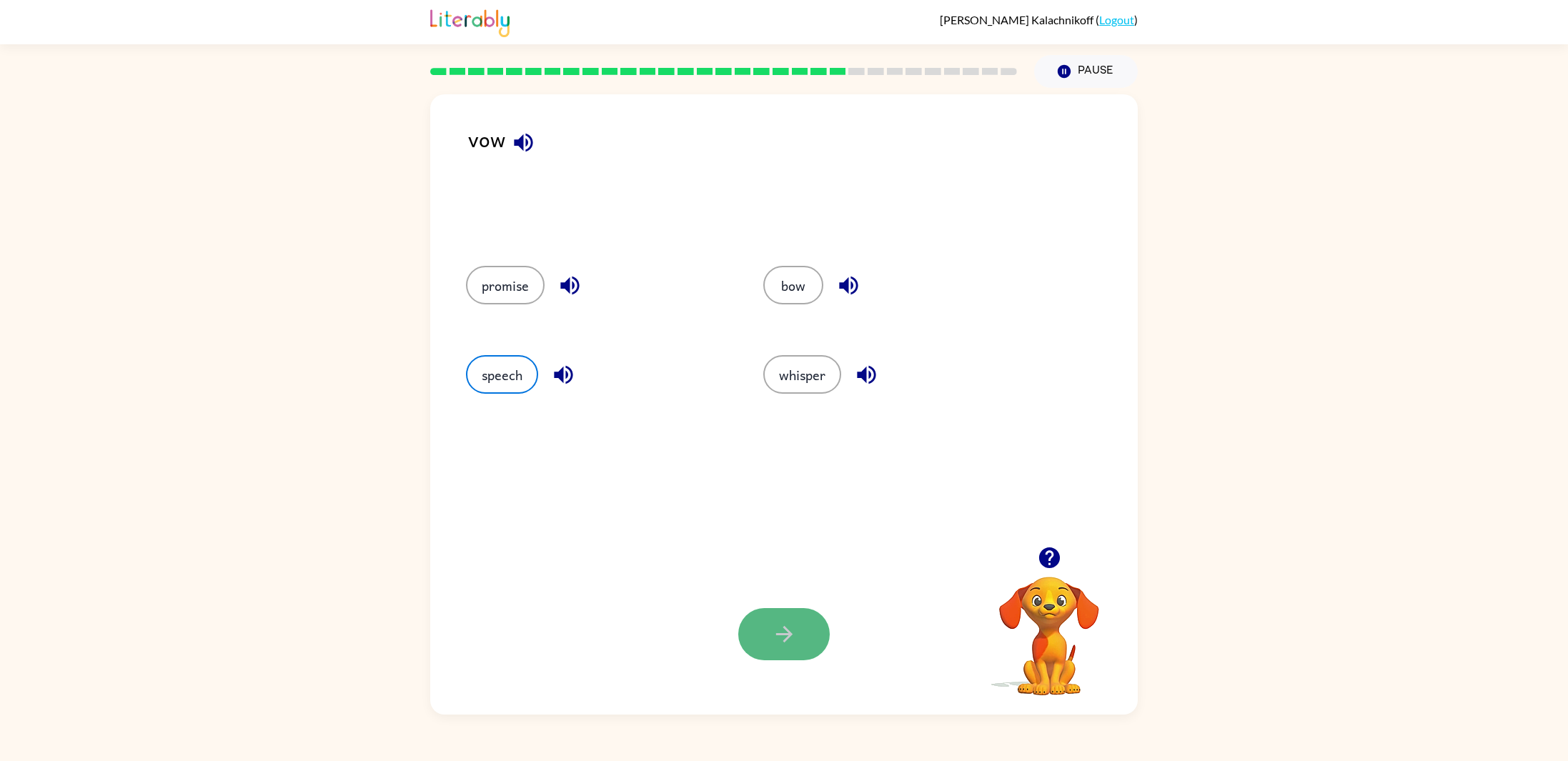
click at [761, 631] on button "button" at bounding box center [783, 635] width 91 height 52
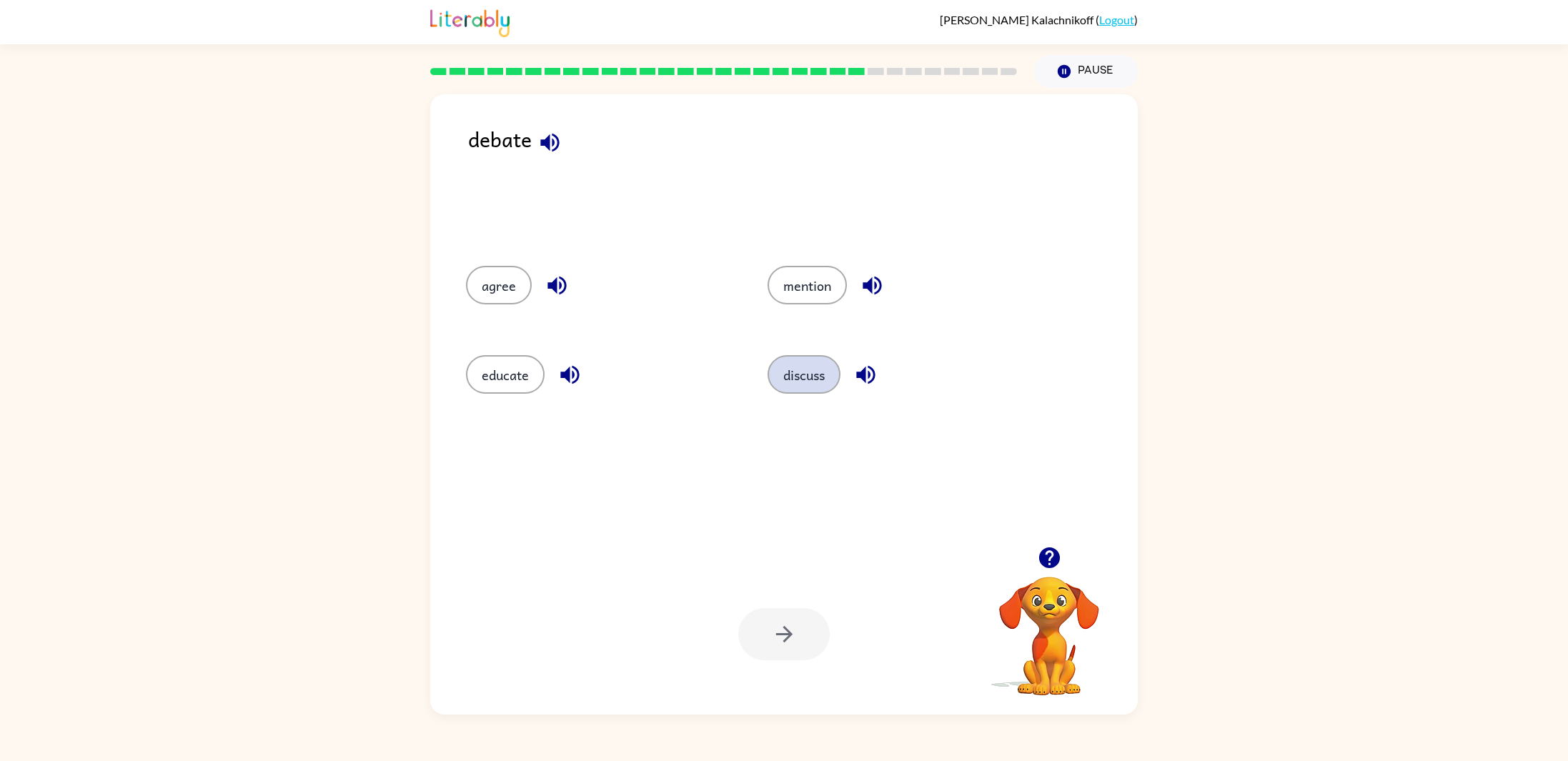
click at [790, 376] on button "discuss" at bounding box center [804, 374] width 73 height 39
click at [786, 636] on icon "button" at bounding box center [783, 634] width 25 height 25
click at [493, 284] on button "large" at bounding box center [496, 285] width 62 height 39
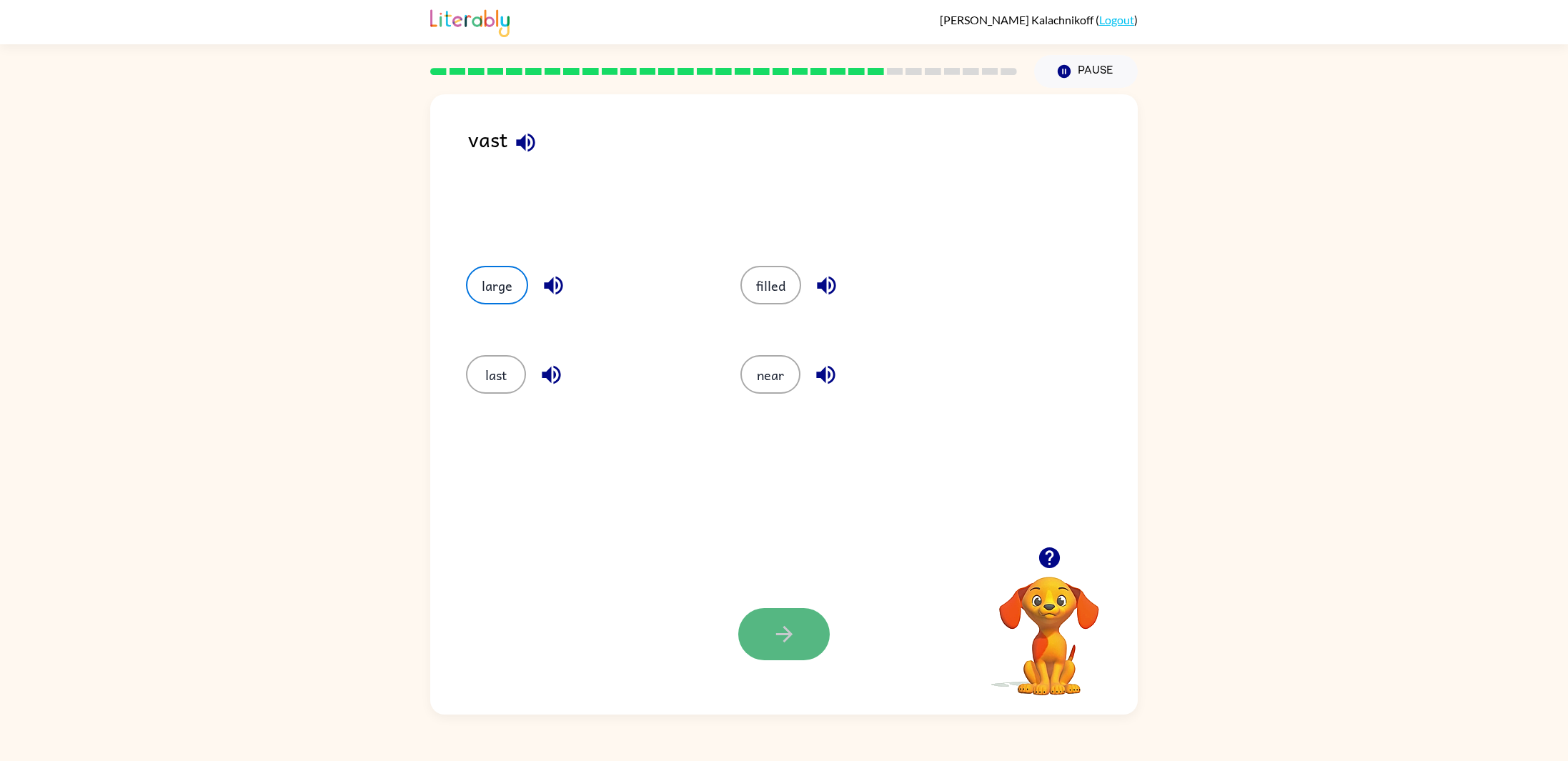
click at [820, 620] on button "button" at bounding box center [783, 635] width 91 height 52
click at [765, 384] on button "wish" at bounding box center [776, 374] width 60 height 39
click at [782, 636] on icon "button" at bounding box center [783, 634] width 25 height 25
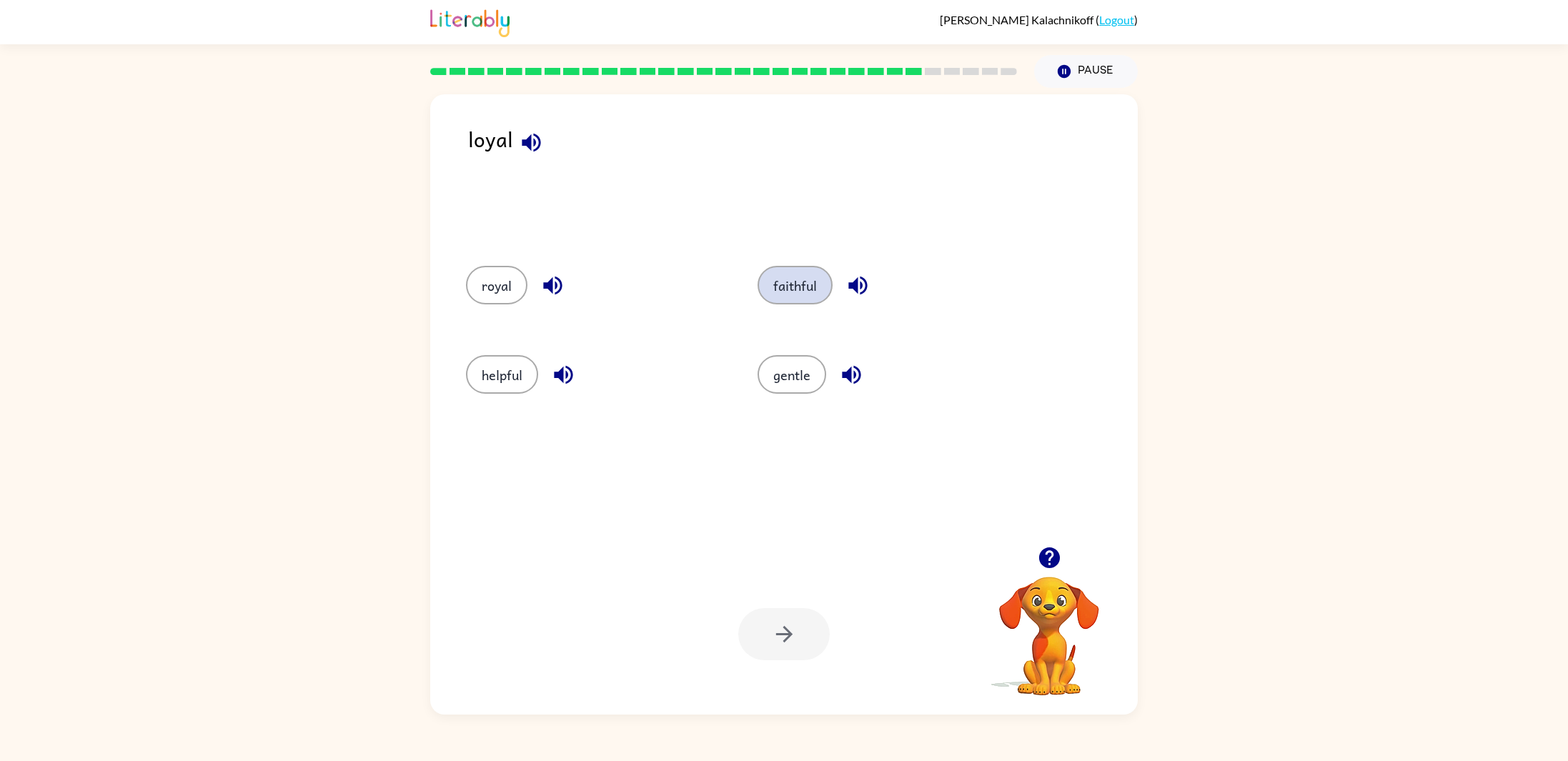
click at [779, 299] on button "faithful" at bounding box center [795, 285] width 75 height 39
click at [755, 643] on button "button" at bounding box center [783, 635] width 91 height 52
click at [510, 368] on button "result" at bounding box center [498, 374] width 66 height 39
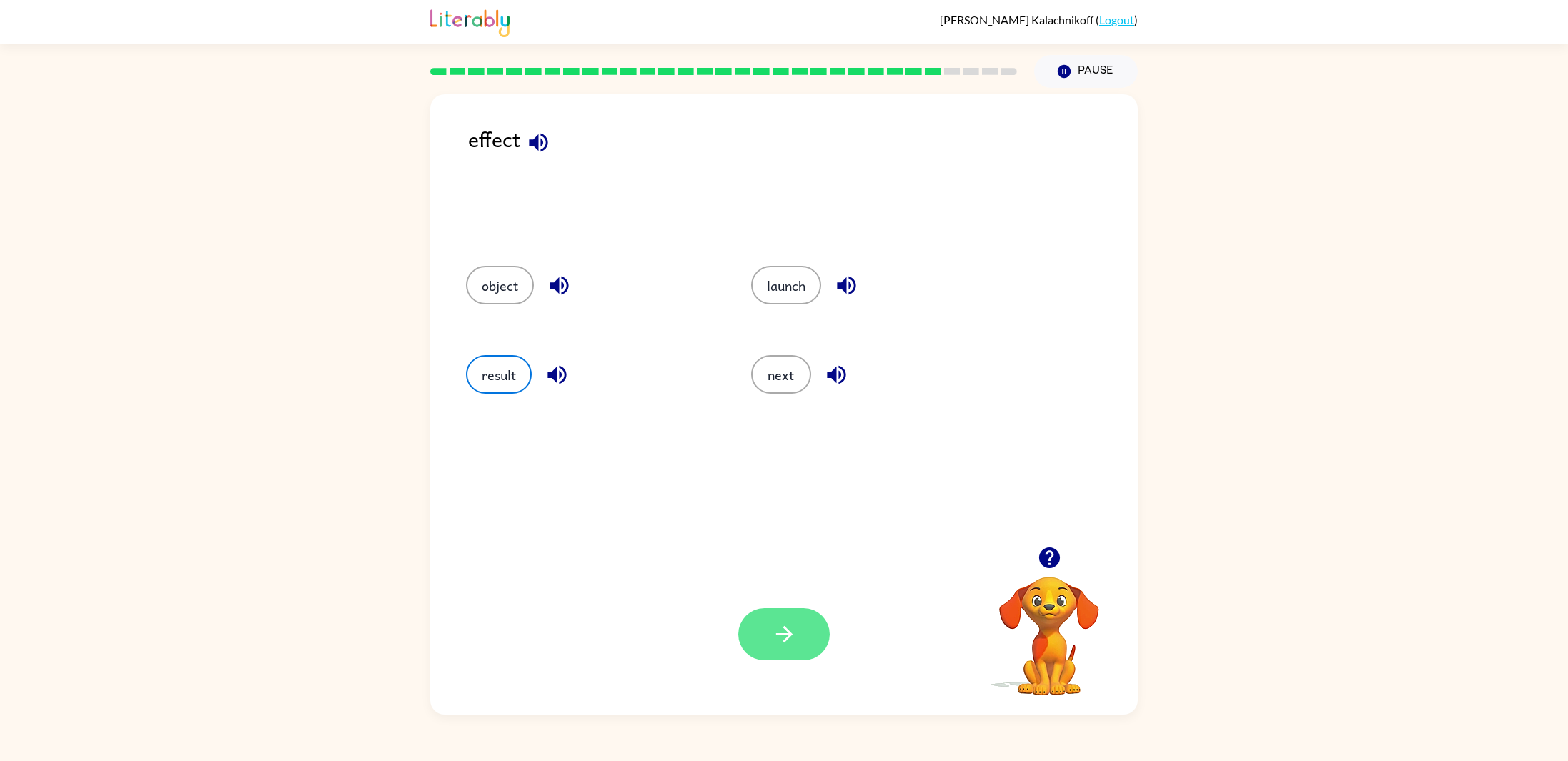
click at [788, 632] on icon "button" at bounding box center [783, 634] width 17 height 17
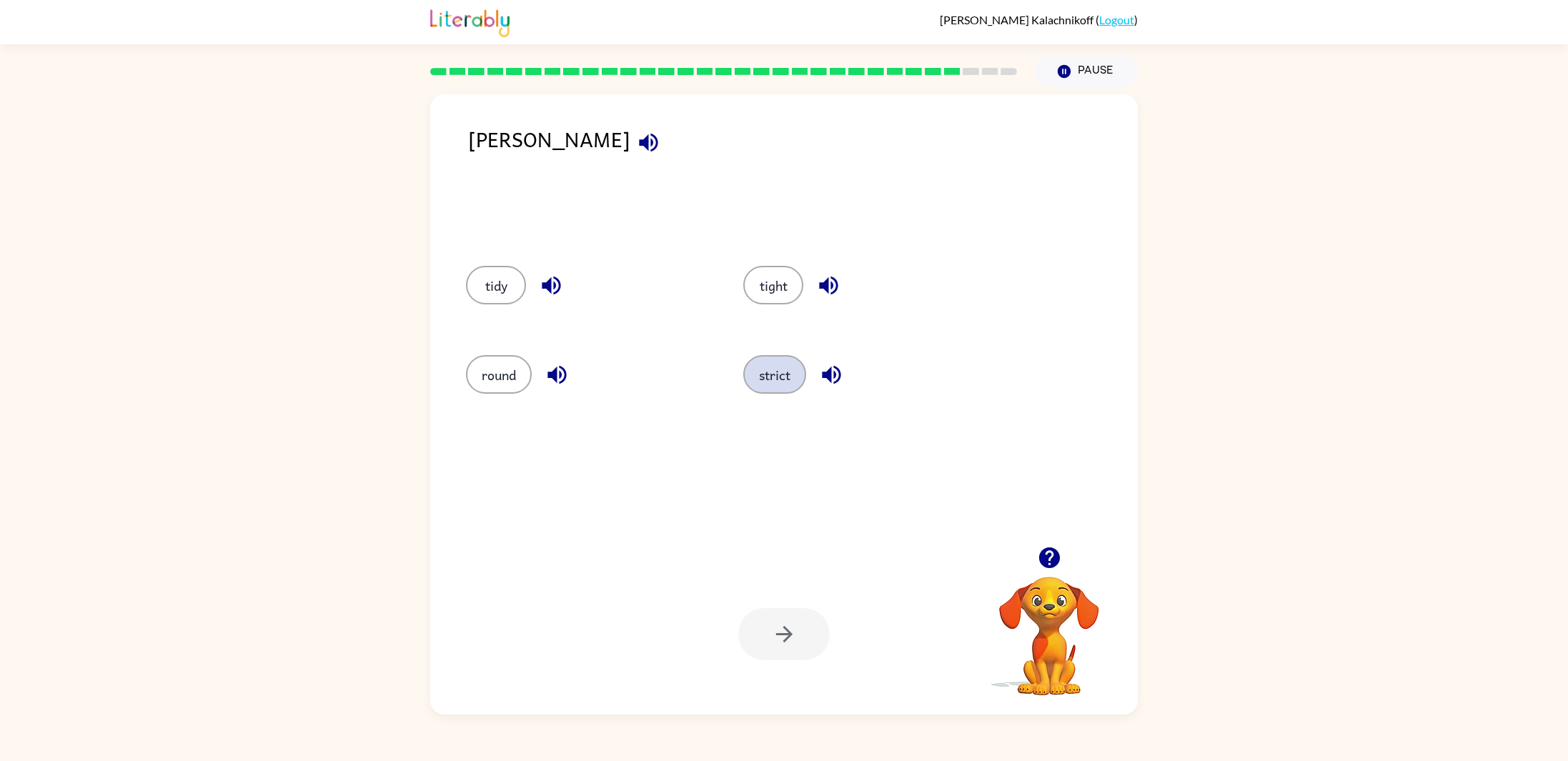
click at [763, 373] on button "strict" at bounding box center [774, 374] width 63 height 39
click at [767, 628] on button "button" at bounding box center [783, 635] width 91 height 52
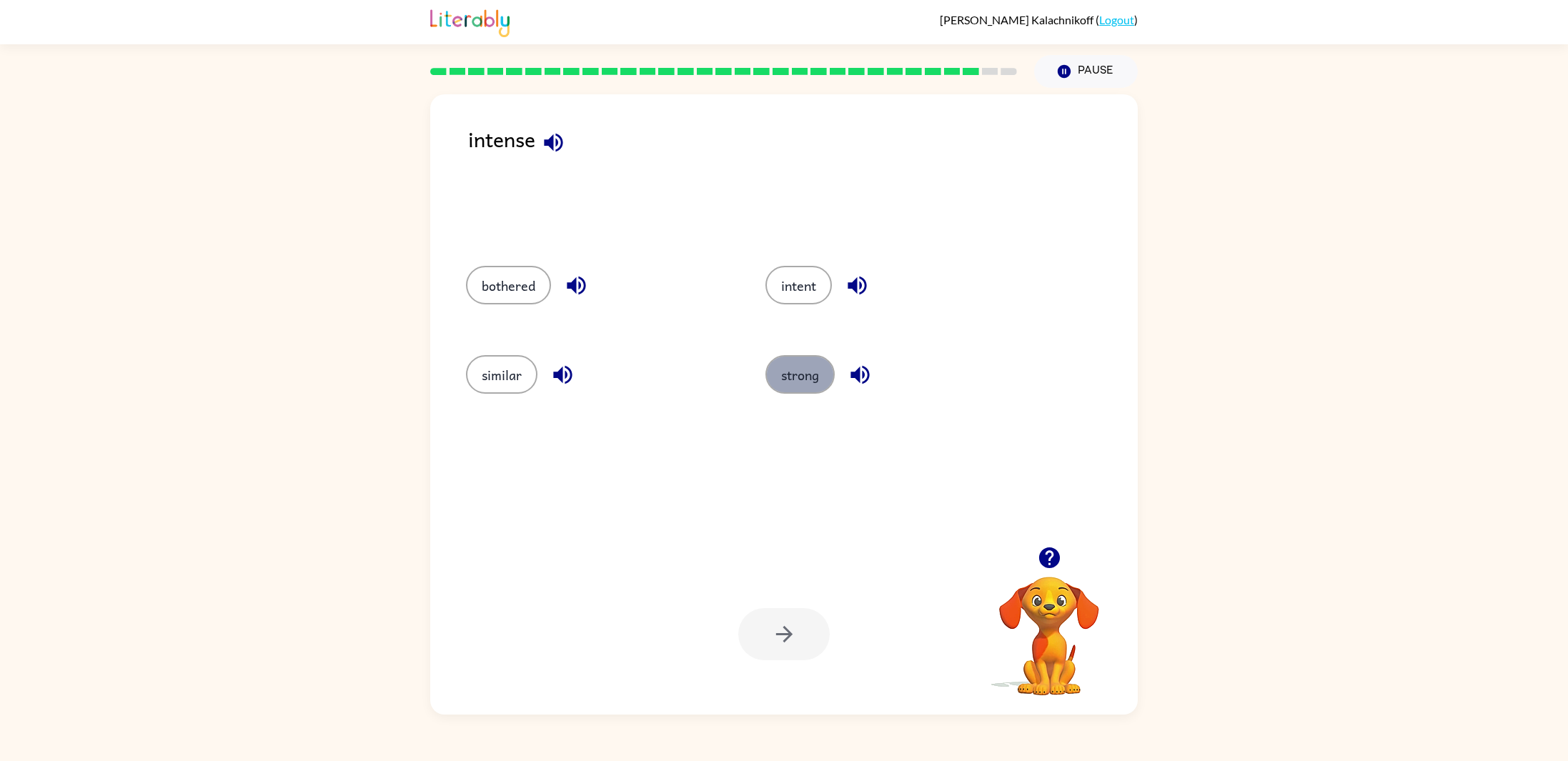
click at [777, 380] on button "strong" at bounding box center [799, 374] width 69 height 39
click at [770, 649] on button "button" at bounding box center [783, 635] width 91 height 52
click at [796, 375] on button "task" at bounding box center [799, 374] width 60 height 39
click at [782, 620] on button "button" at bounding box center [783, 635] width 91 height 52
